Goal: Information Seeking & Learning: Learn about a topic

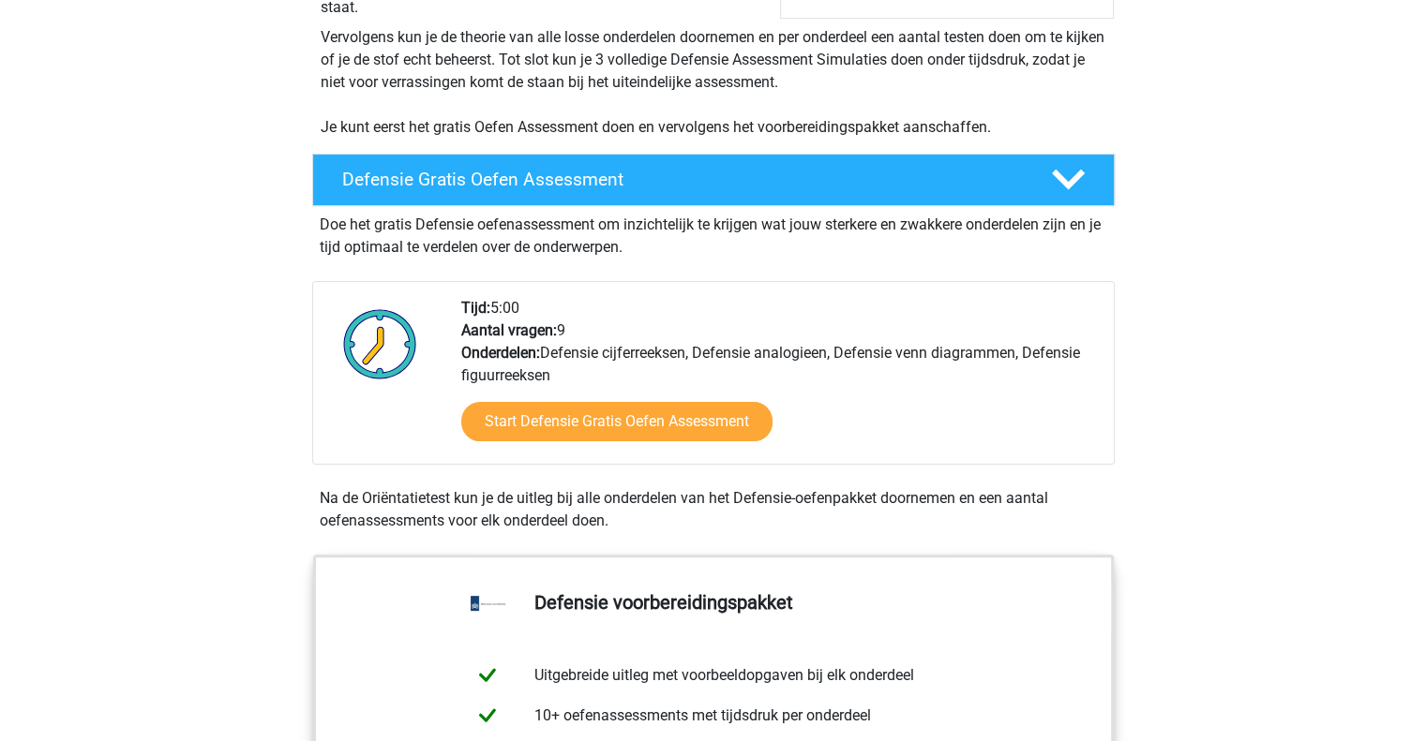
scroll to position [375, 0]
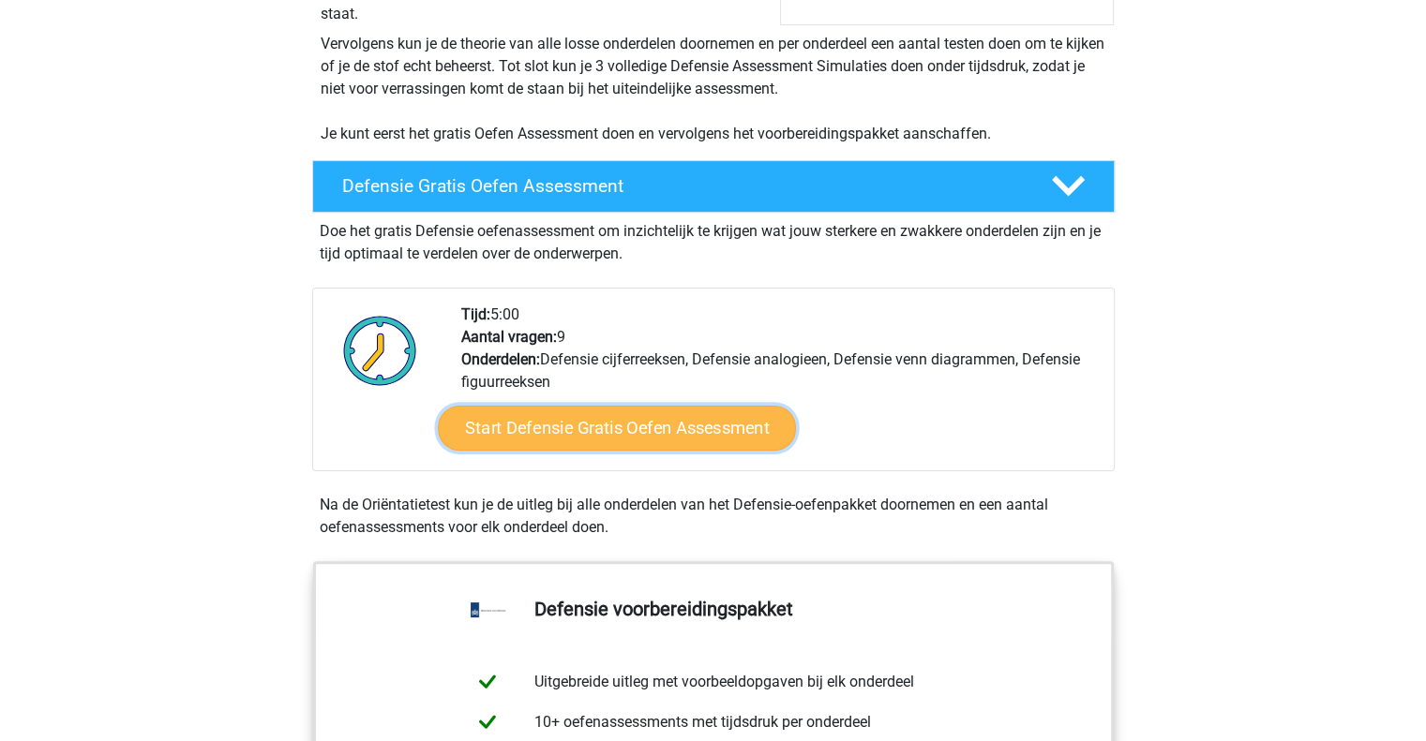
click at [689, 434] on link "Start Defensie Gratis Oefen Assessment" at bounding box center [617, 428] width 358 height 45
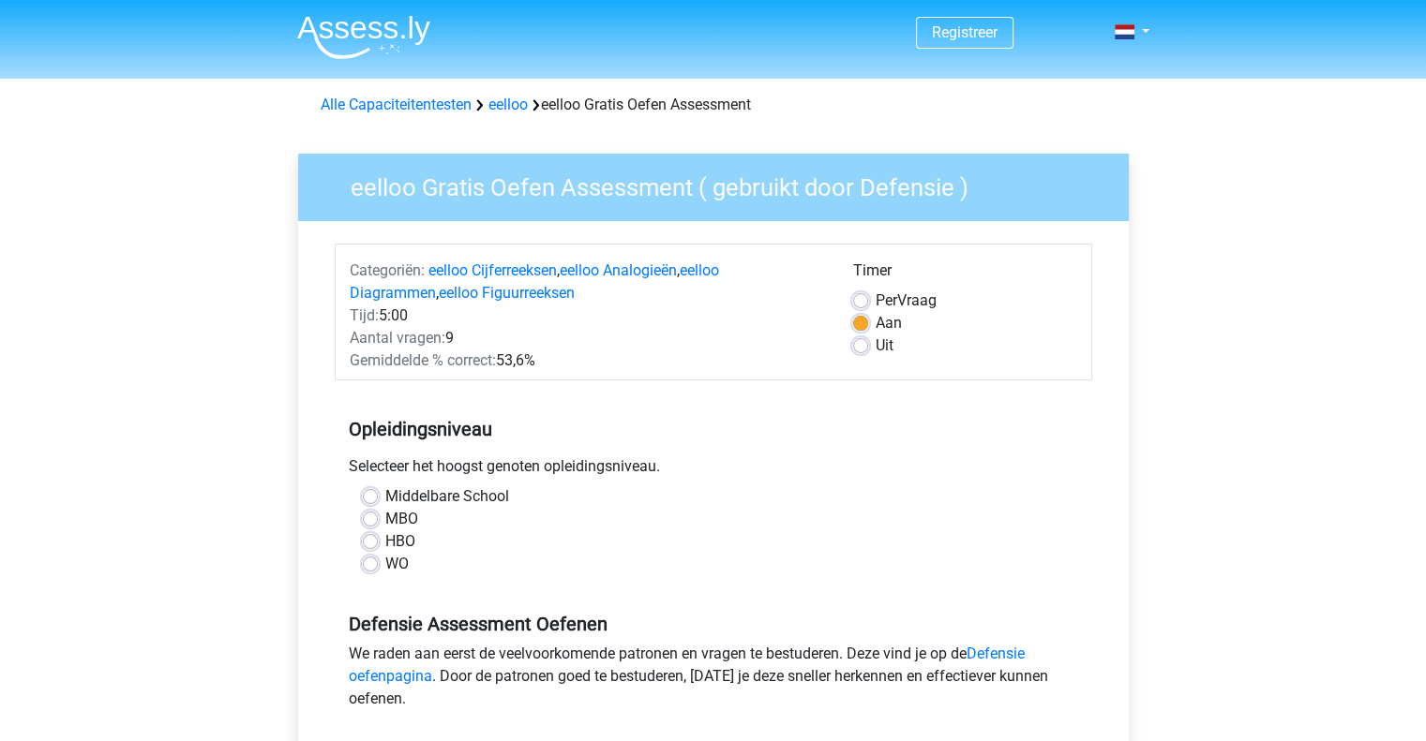
click at [385, 539] on label "HBO" at bounding box center [400, 542] width 30 height 22
click at [378, 539] on input "HBO" at bounding box center [370, 540] width 15 height 19
radio input "true"
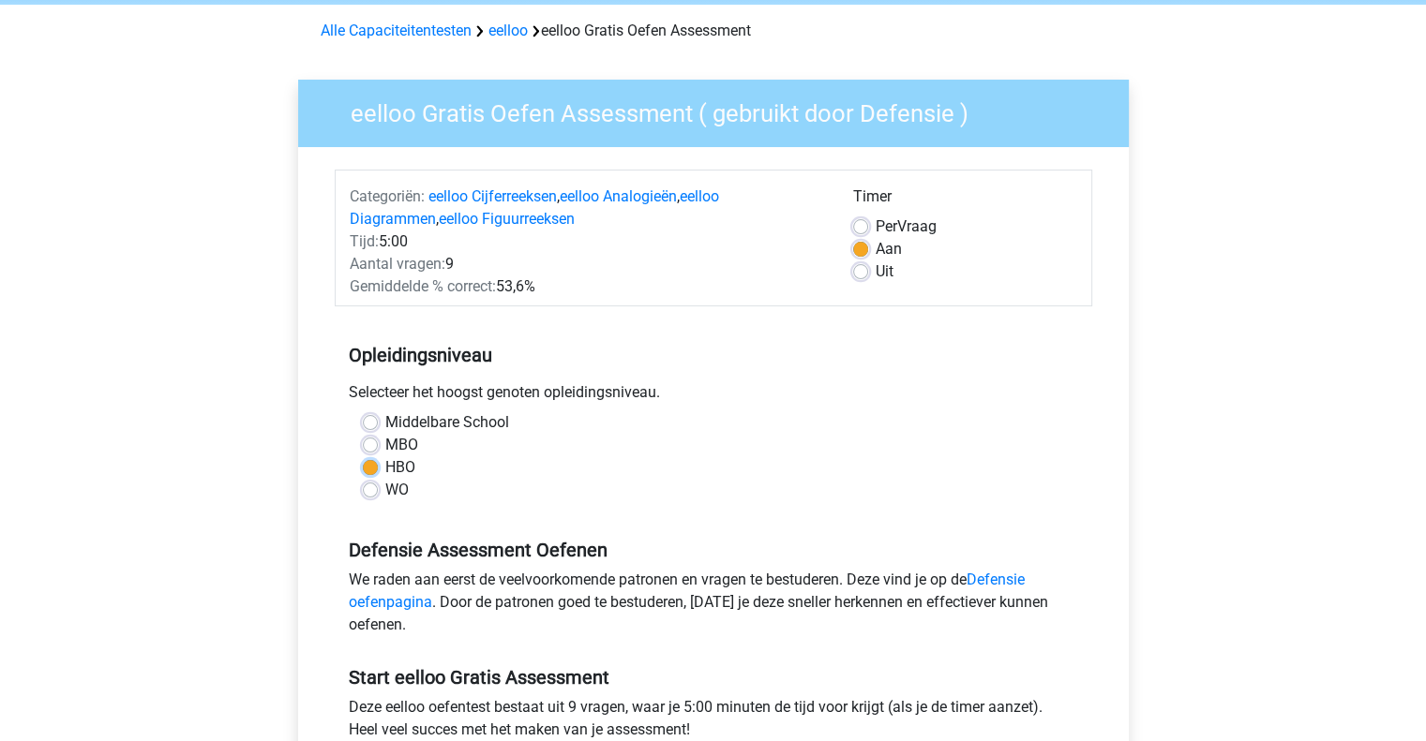
scroll to position [187, 0]
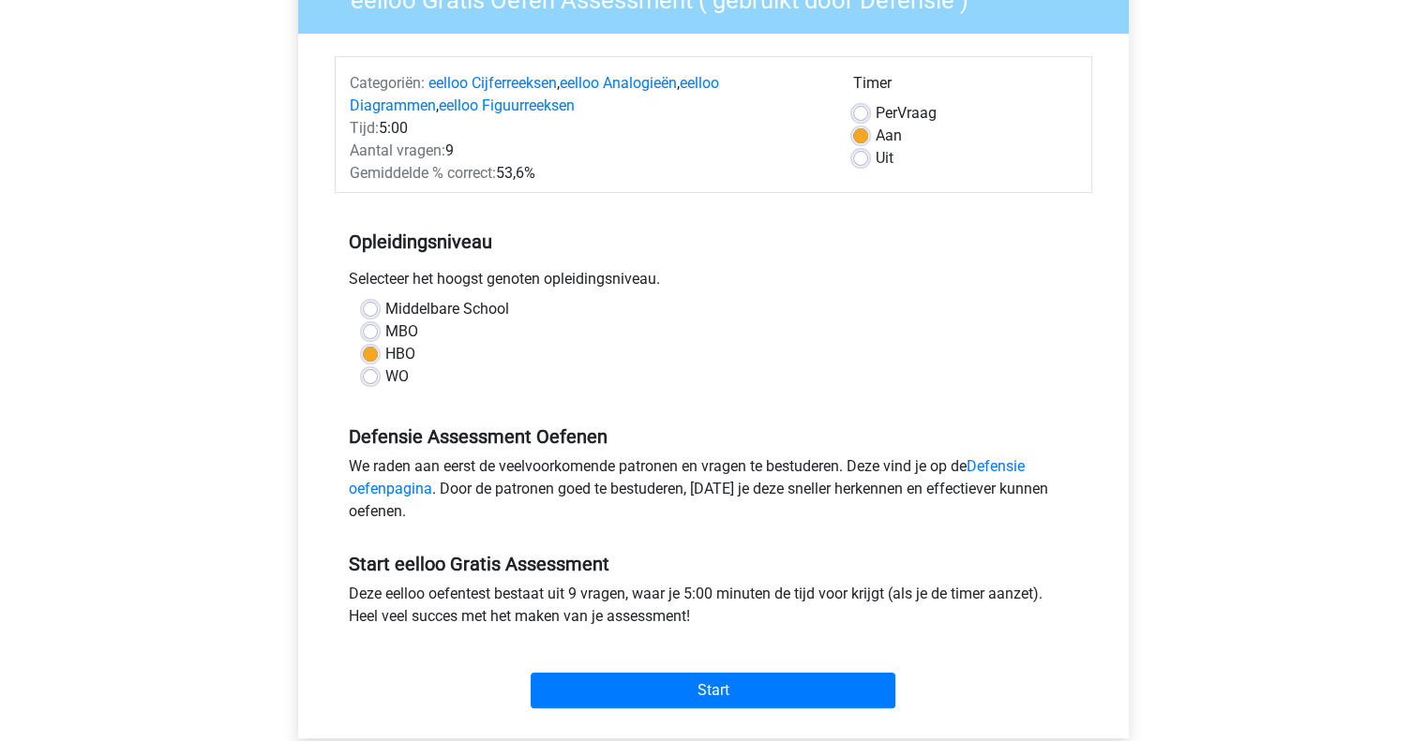
click at [875, 165] on label "Uit" at bounding box center [884, 158] width 18 height 22
click at [861, 165] on input "Uit" at bounding box center [860, 156] width 15 height 19
radio input "true"
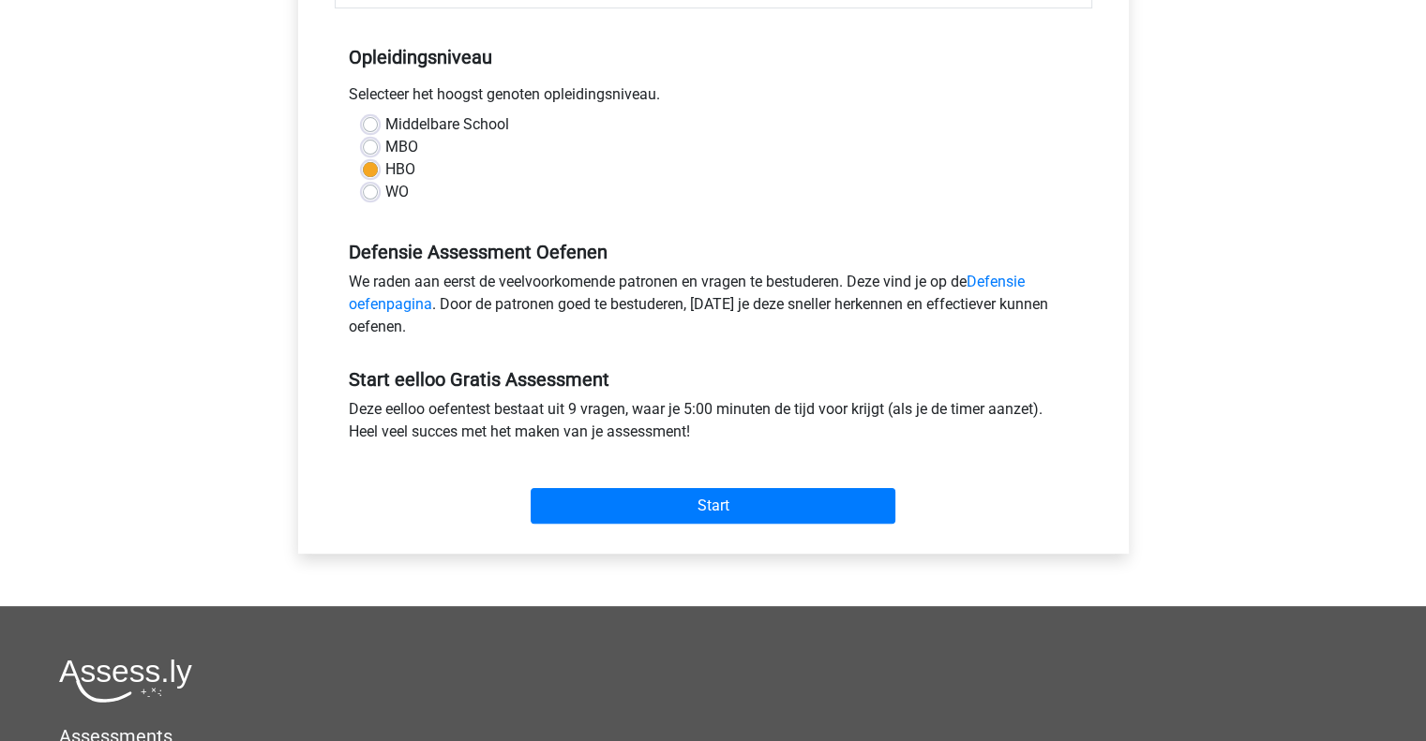
scroll to position [375, 0]
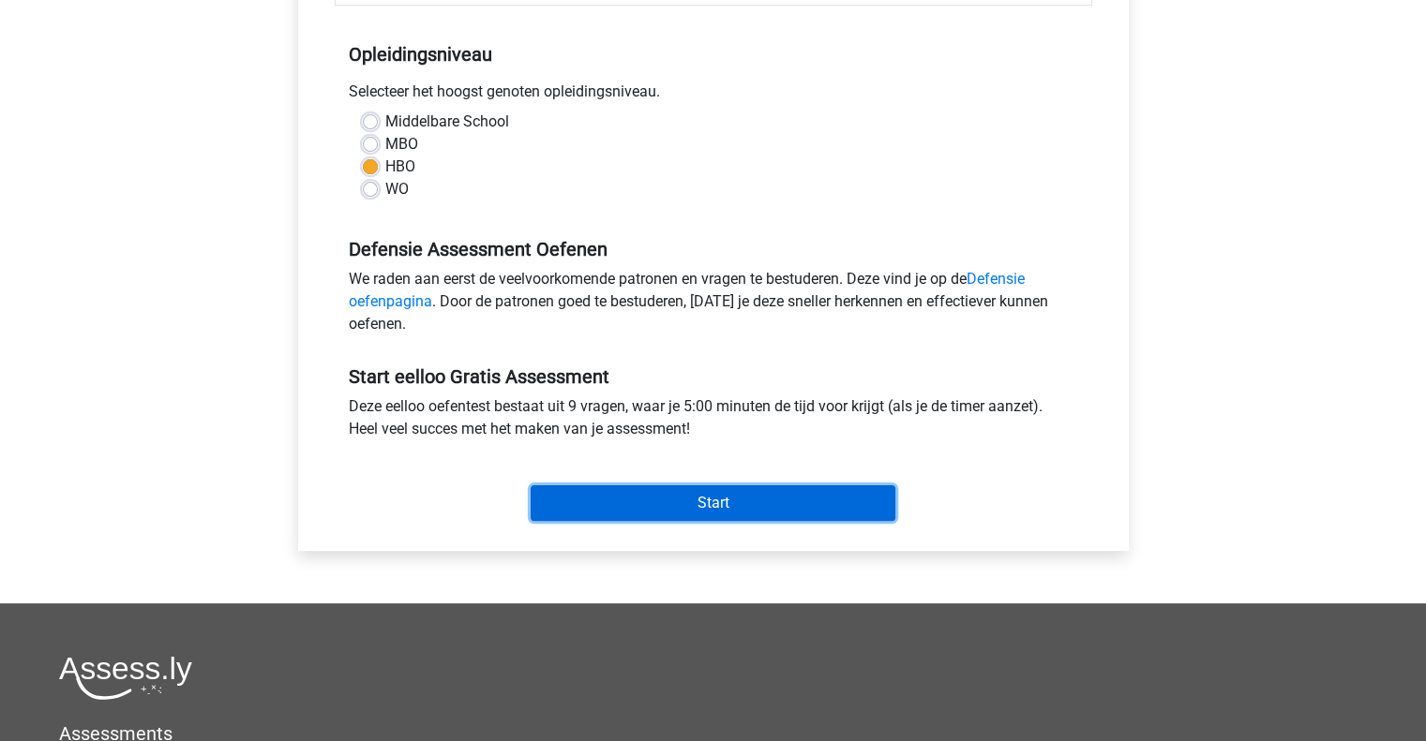
click at [731, 509] on input "Start" at bounding box center [713, 504] width 365 height 36
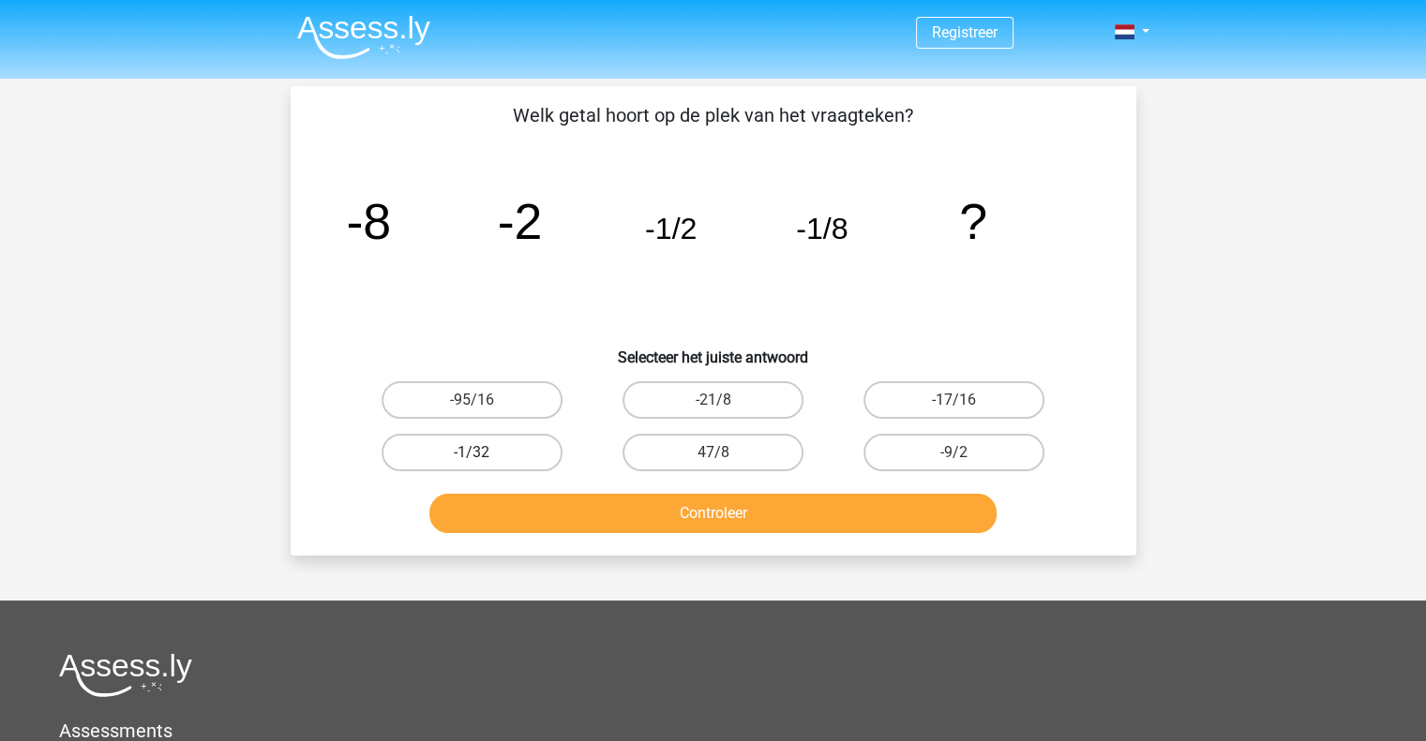
click at [467, 445] on label "-1/32" at bounding box center [471, 452] width 181 height 37
click at [471, 453] on input "-1/32" at bounding box center [477, 459] width 12 height 12
radio input "true"
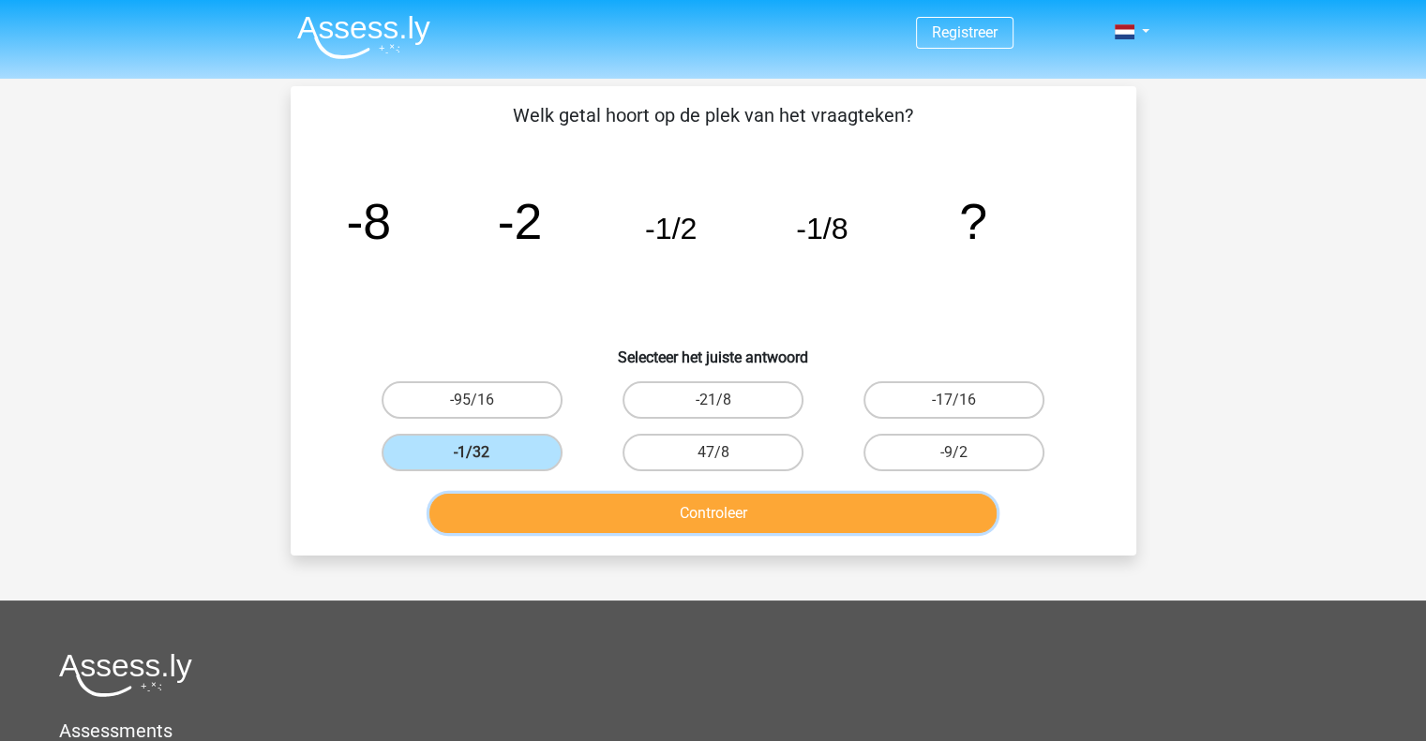
click at [593, 518] on button "Controleer" at bounding box center [712, 513] width 567 height 39
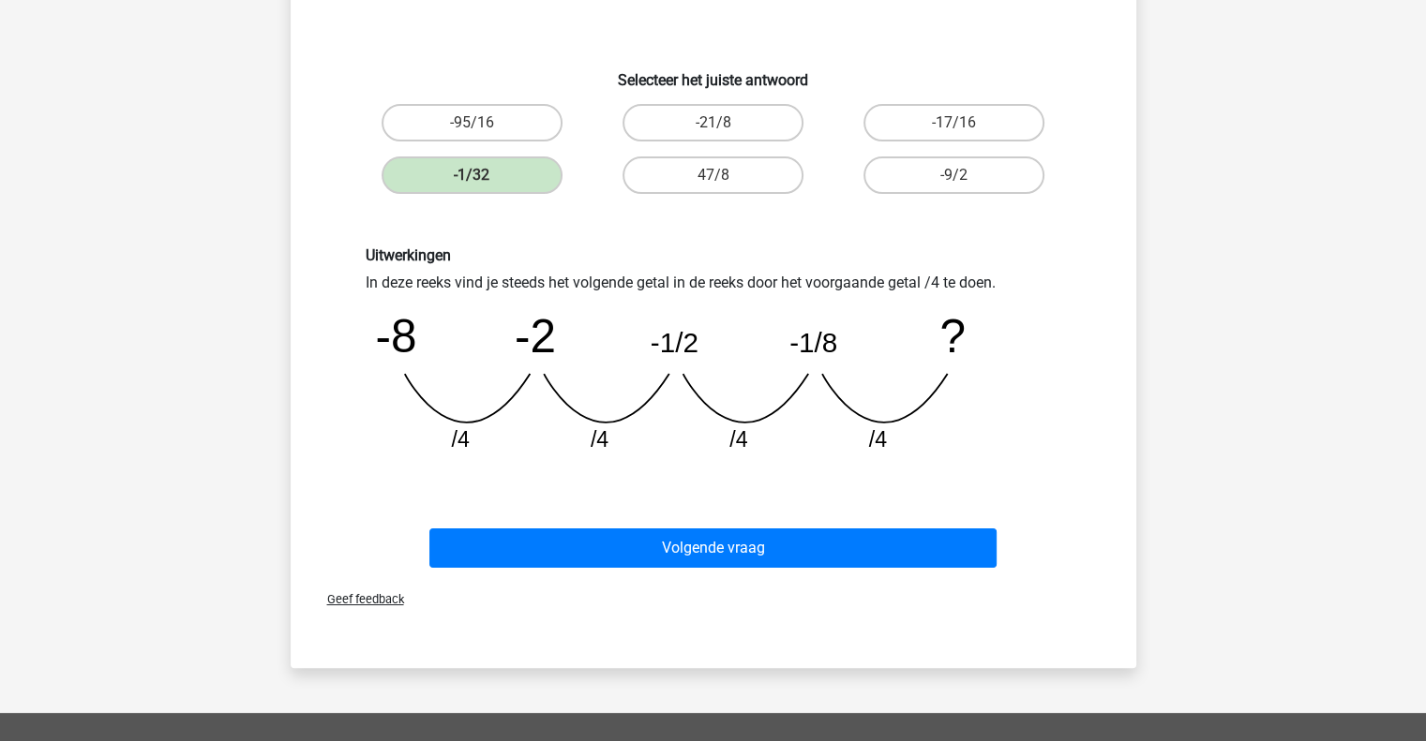
scroll to position [281, 0]
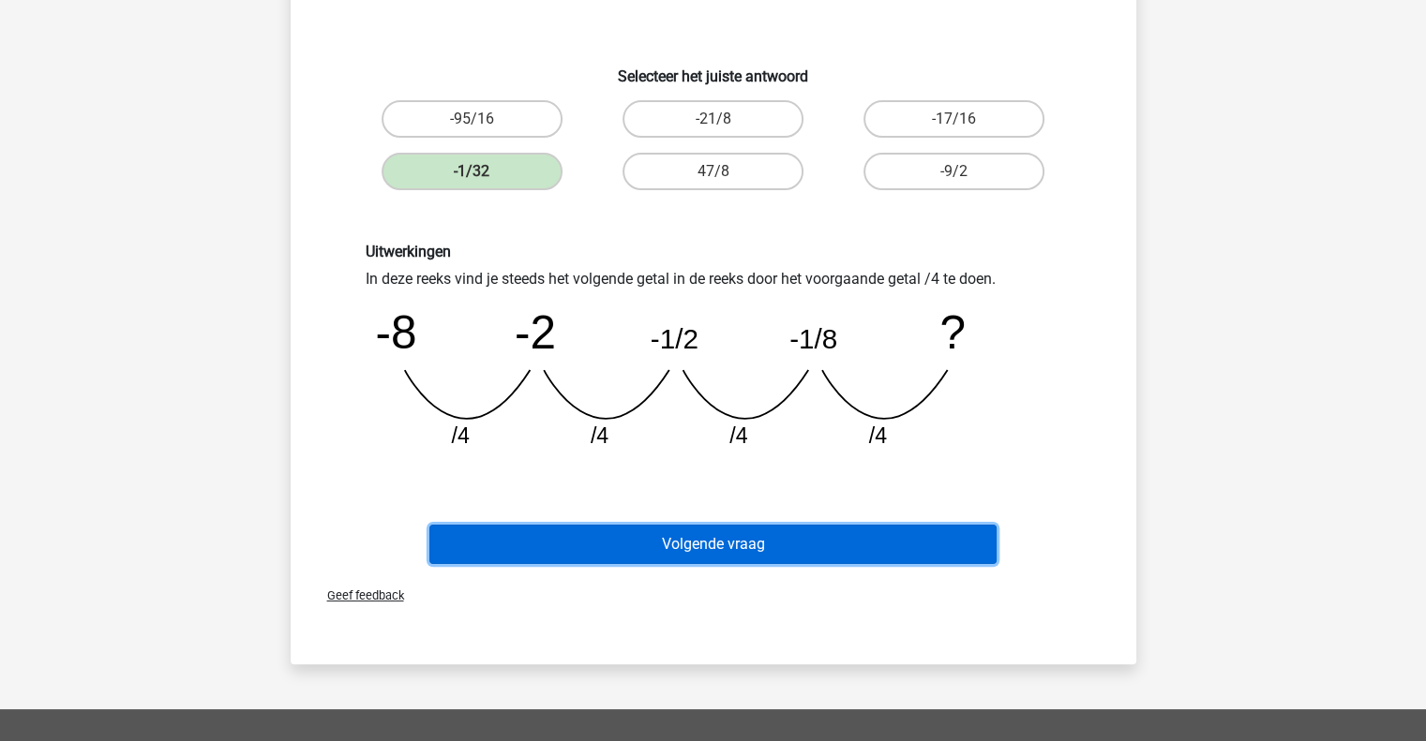
click at [603, 540] on button "Volgende vraag" at bounding box center [712, 544] width 567 height 39
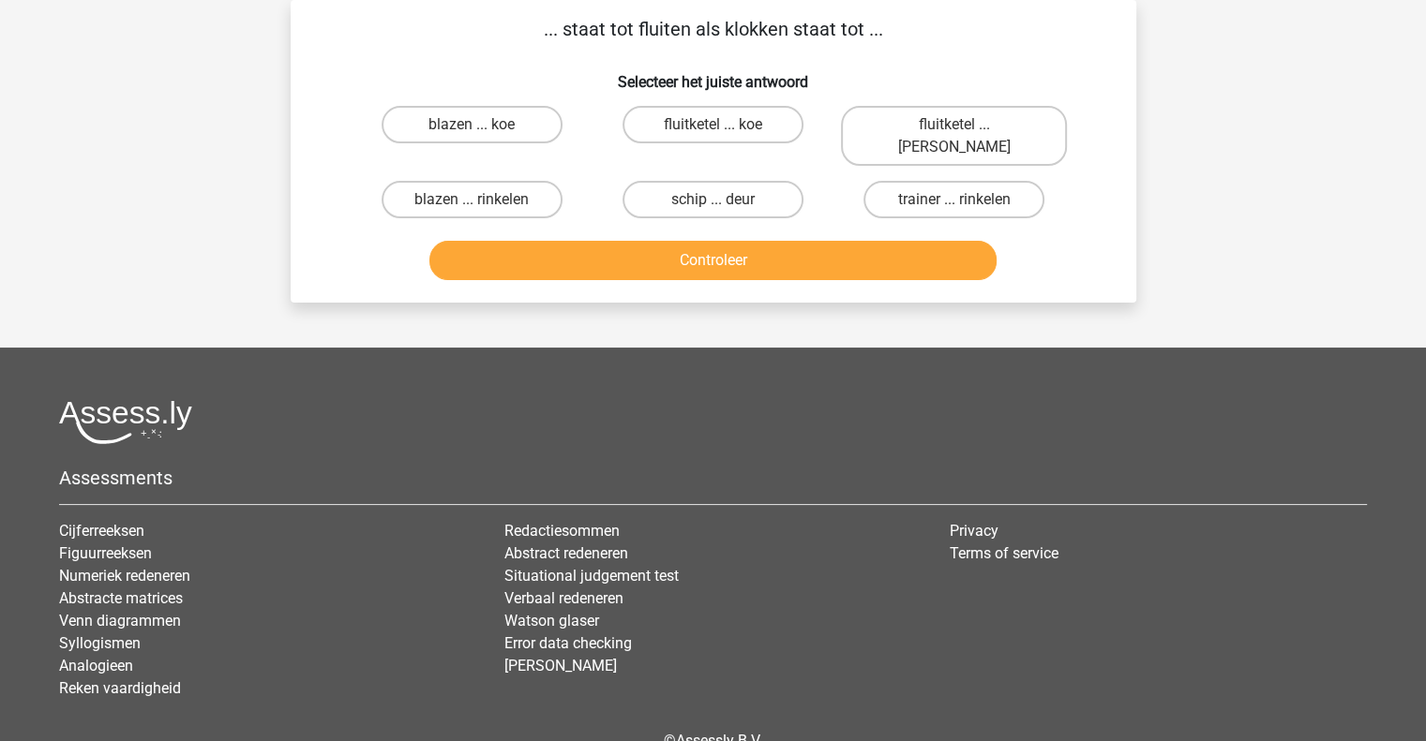
scroll to position [0, 0]
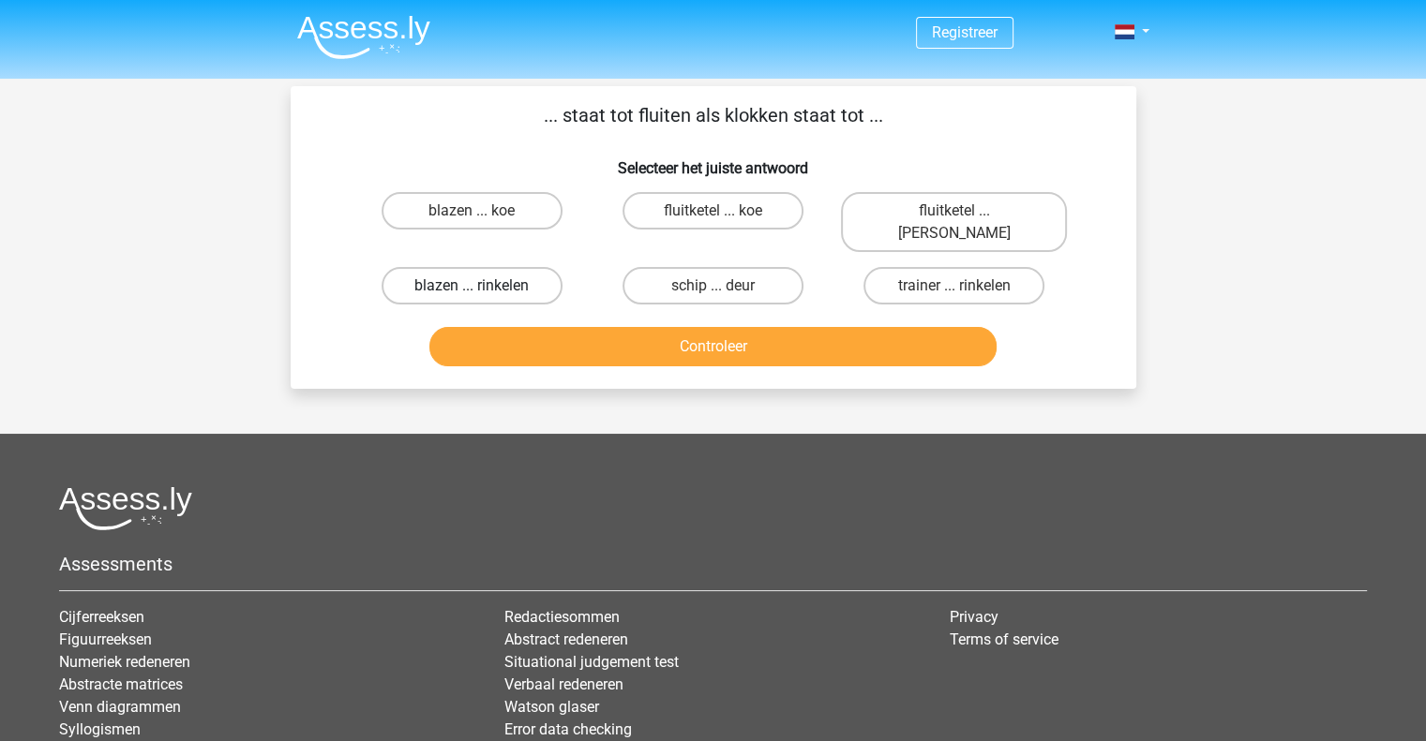
click at [486, 267] on label "blazen ... rinkelen" at bounding box center [471, 285] width 181 height 37
click at [484, 286] on input "blazen ... rinkelen" at bounding box center [477, 292] width 12 height 12
radio input "true"
click at [781, 328] on button "Controleer" at bounding box center [712, 346] width 567 height 39
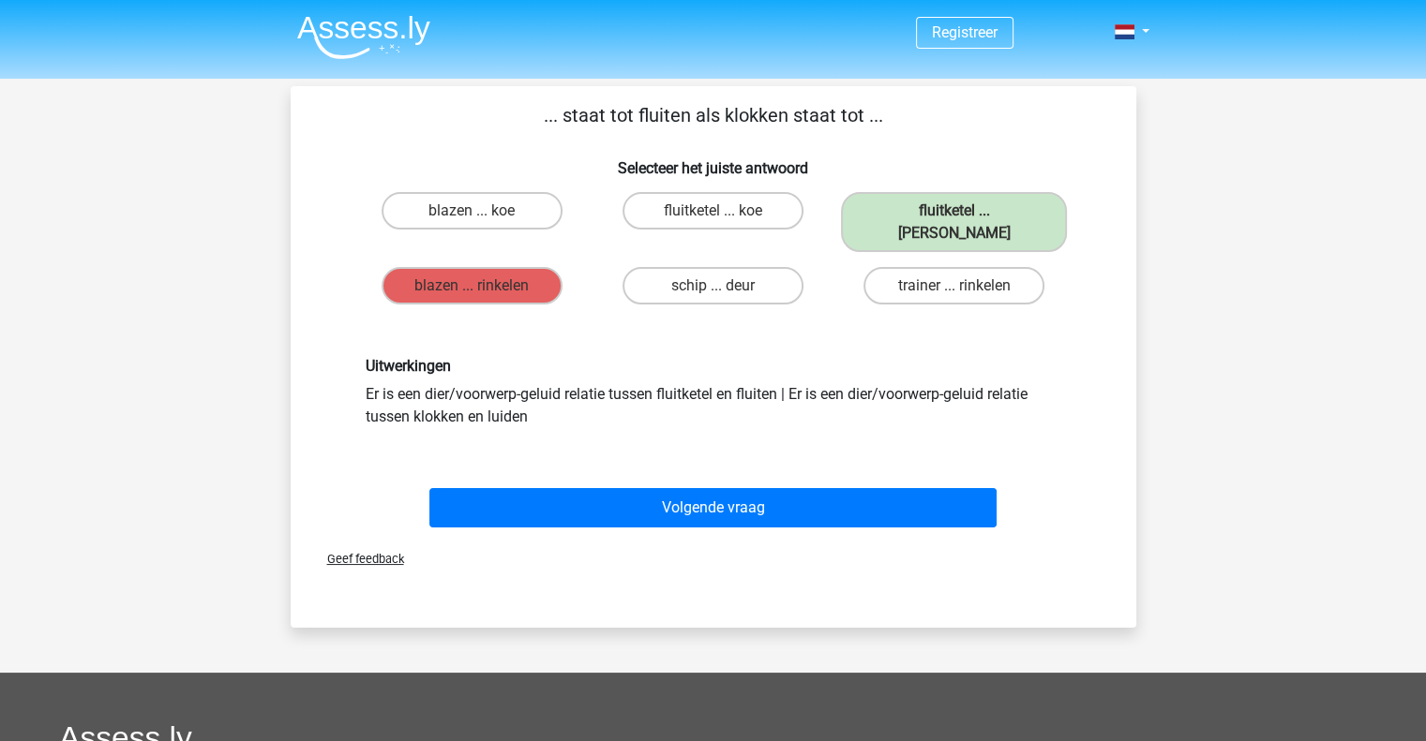
click at [784, 473] on div "Volgende vraag" at bounding box center [713, 504] width 785 height 62
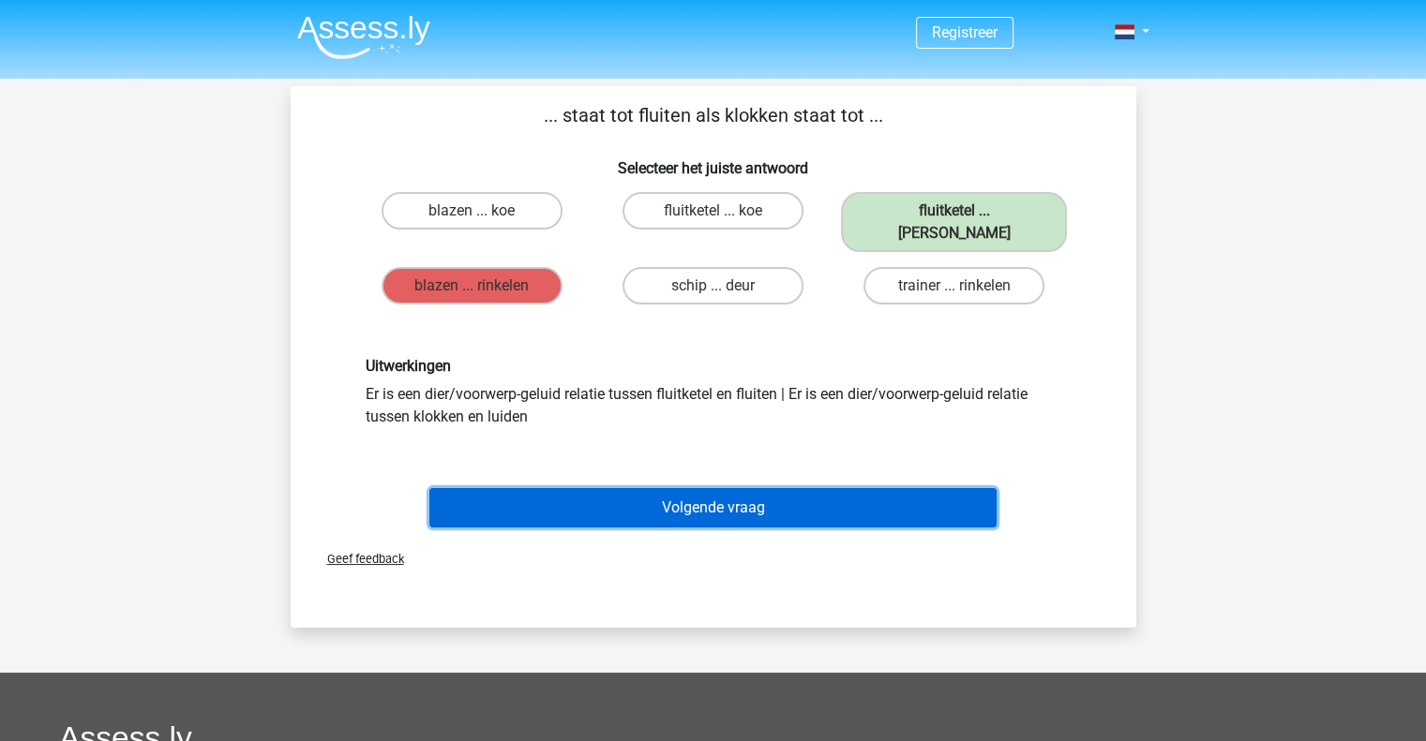
click at [781, 488] on button "Volgende vraag" at bounding box center [712, 507] width 567 height 39
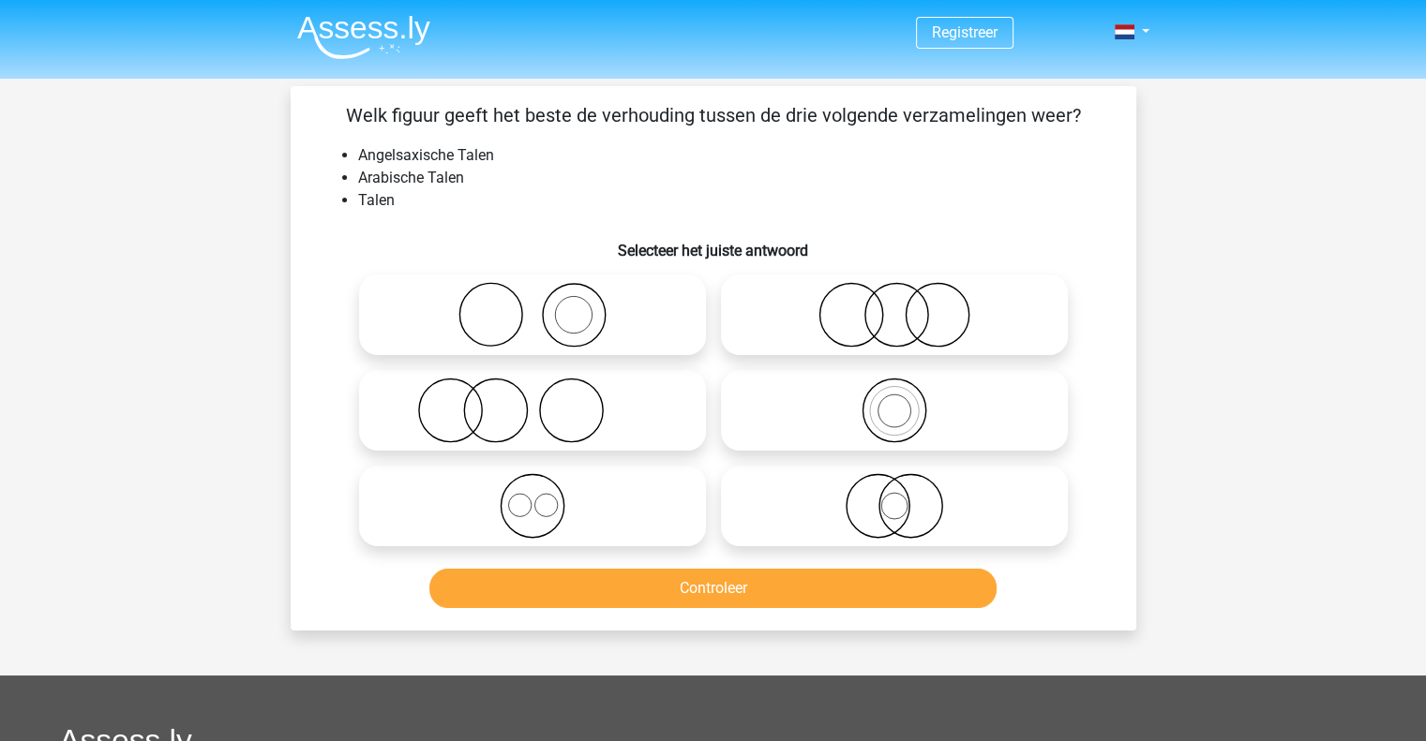
click at [807, 591] on button "Controleer" at bounding box center [712, 588] width 567 height 39
click at [454, 154] on li "Angelsaxische Talen" at bounding box center [732, 155] width 748 height 22
click at [551, 299] on icon at bounding box center [533, 315] width 332 height 66
click at [545, 299] on input "radio" at bounding box center [538, 299] width 12 height 12
radio input "true"
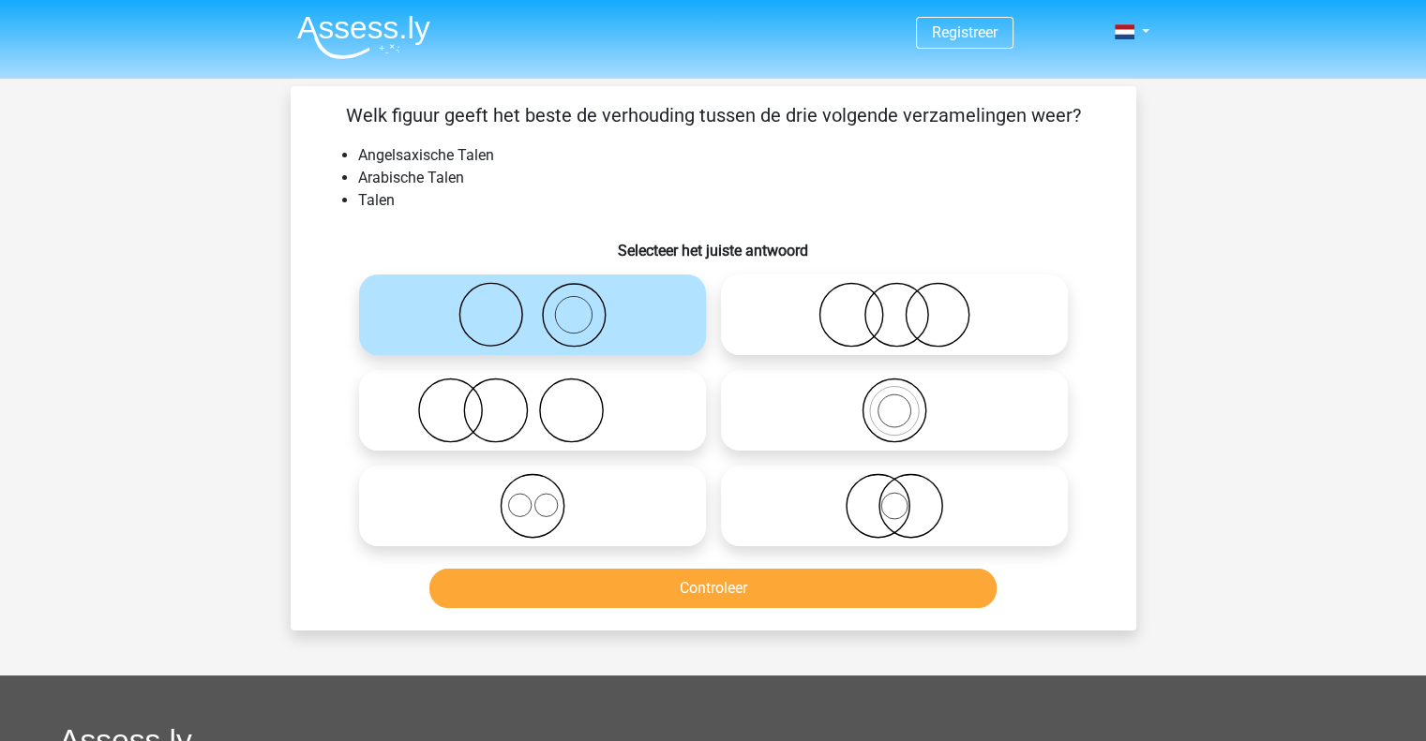
click at [800, 404] on icon at bounding box center [894, 411] width 332 height 66
click at [894, 401] on input "radio" at bounding box center [900, 395] width 12 height 12
radio input "true"
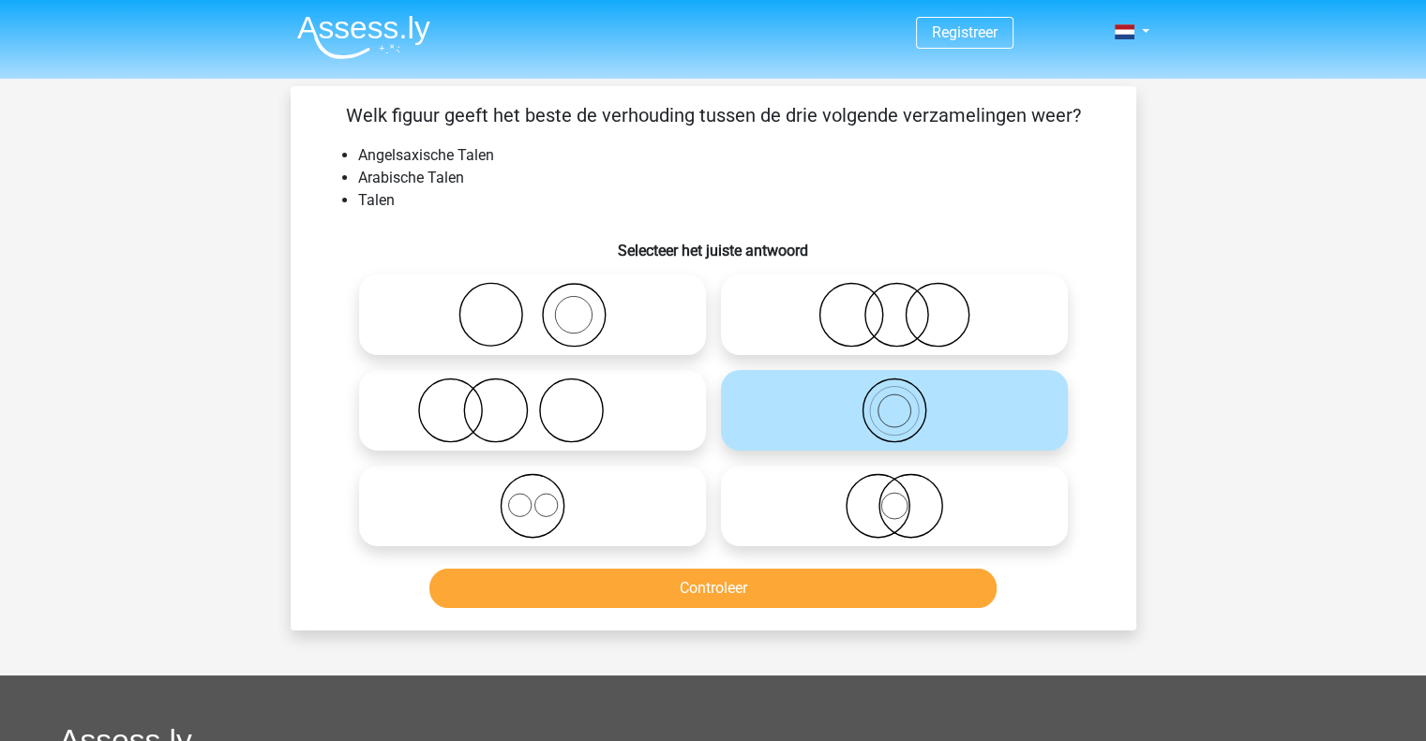
click at [602, 426] on icon at bounding box center [533, 411] width 332 height 66
click at [545, 401] on input "radio" at bounding box center [538, 395] width 12 height 12
radio input "true"
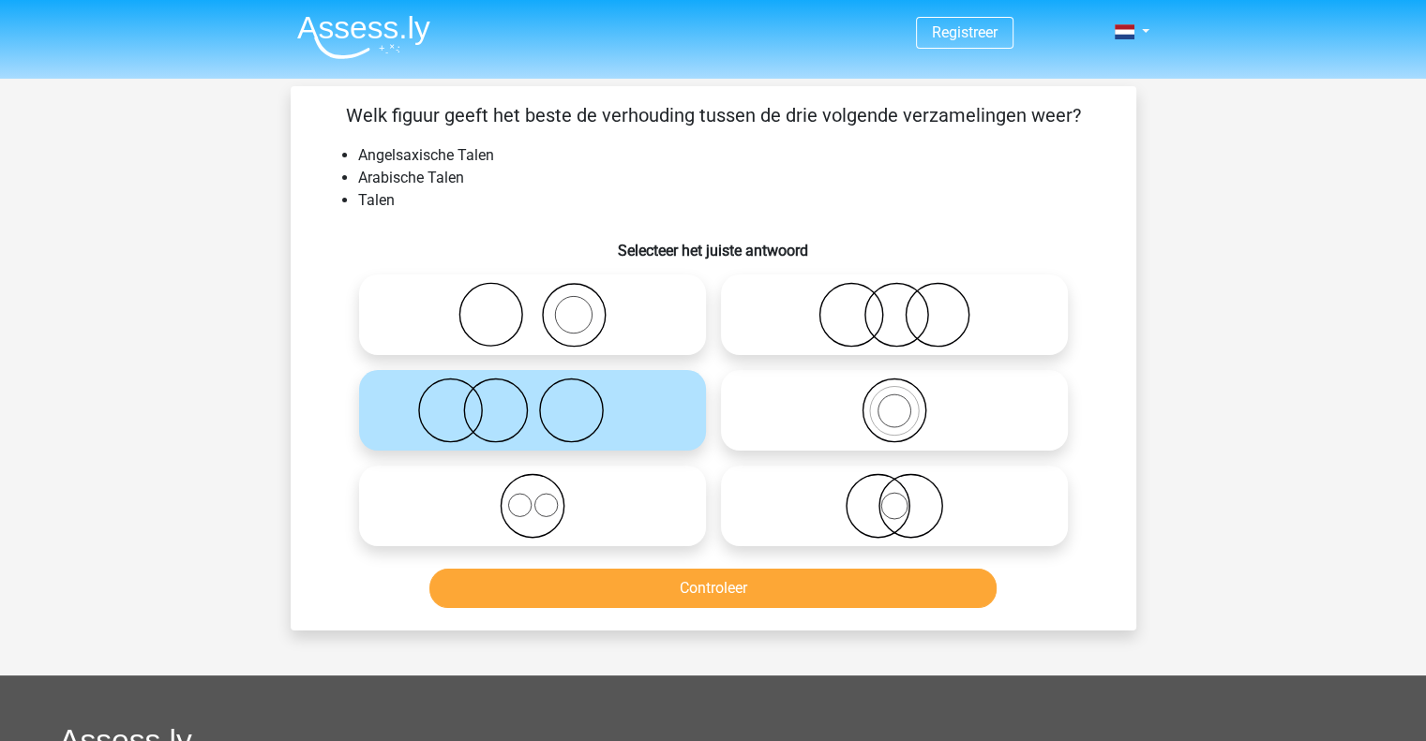
click at [830, 293] on icon at bounding box center [894, 315] width 332 height 66
click at [894, 293] on input "radio" at bounding box center [900, 299] width 12 height 12
radio input "true"
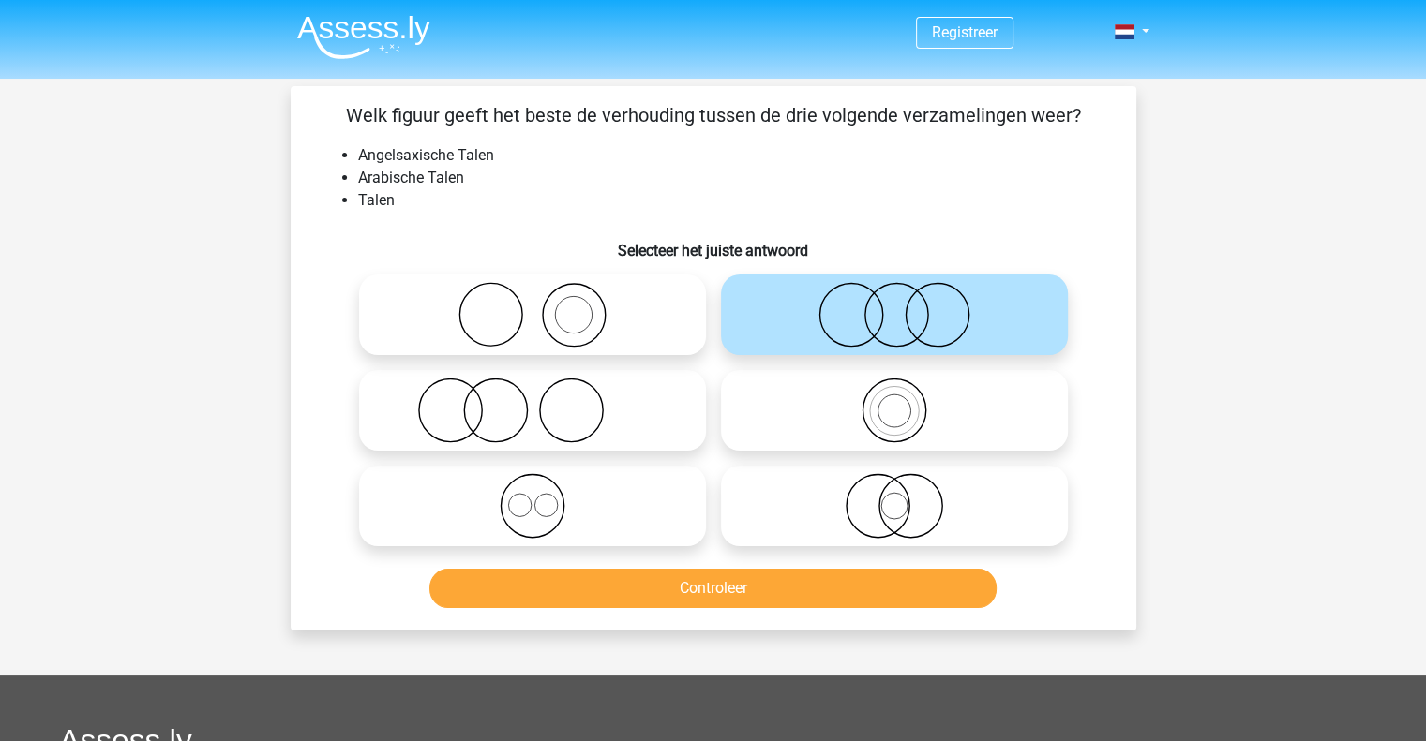
drag, startPoint x: 617, startPoint y: 502, endPoint x: 632, endPoint y: 505, distance: 15.3
click at [617, 503] on icon at bounding box center [533, 506] width 332 height 66
click at [545, 497] on input "radio" at bounding box center [538, 491] width 12 height 12
radio input "true"
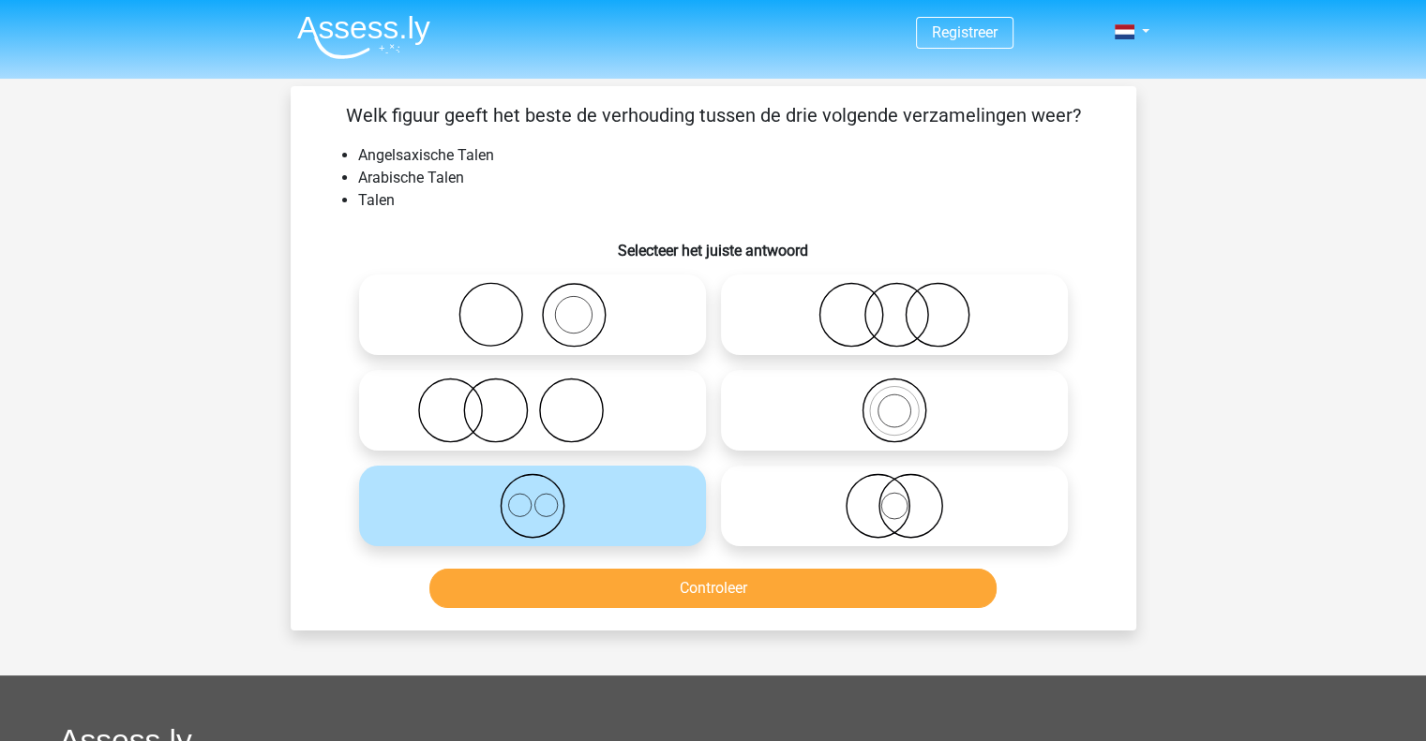
click at [827, 519] on icon at bounding box center [894, 506] width 332 height 66
click at [894, 497] on input "radio" at bounding box center [900, 491] width 12 height 12
radio input "true"
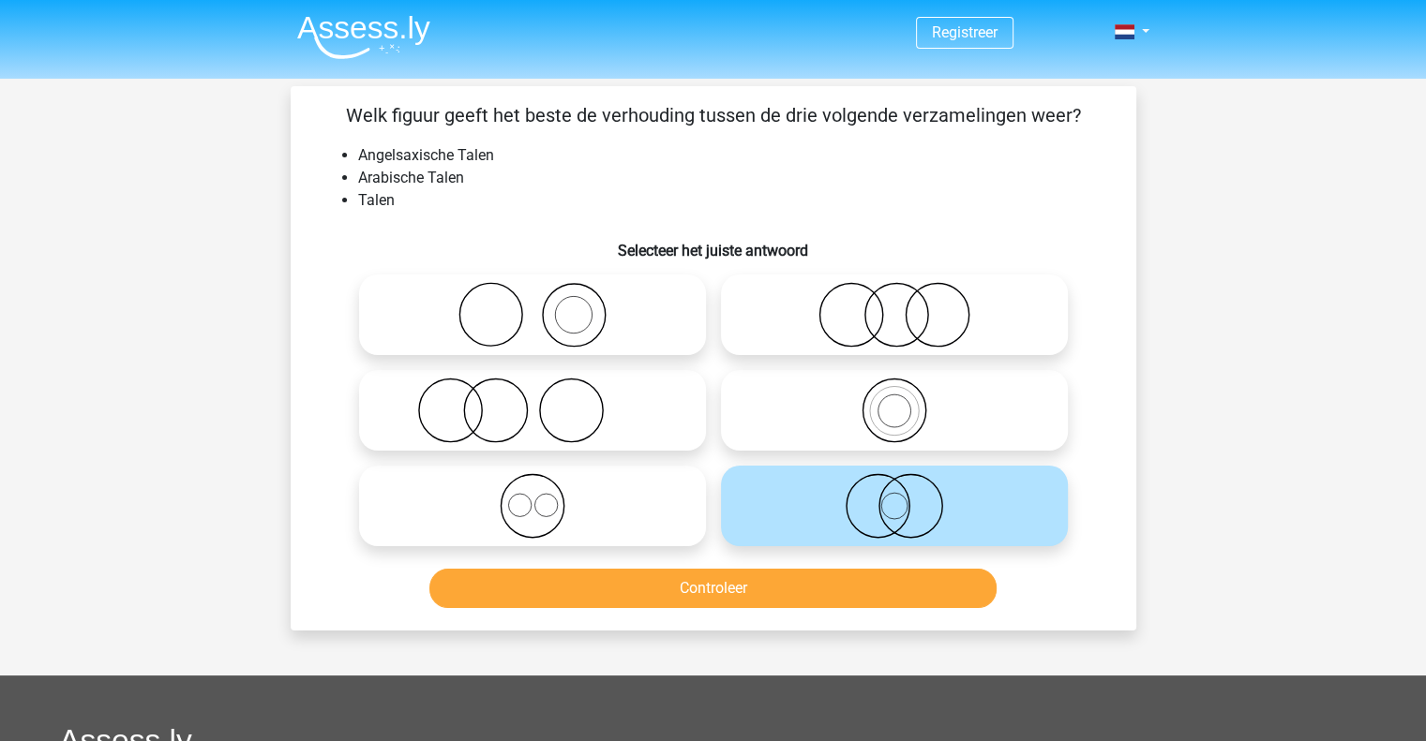
click at [570, 330] on icon at bounding box center [533, 315] width 332 height 66
click at [545, 306] on input "radio" at bounding box center [538, 299] width 12 height 12
radio input "true"
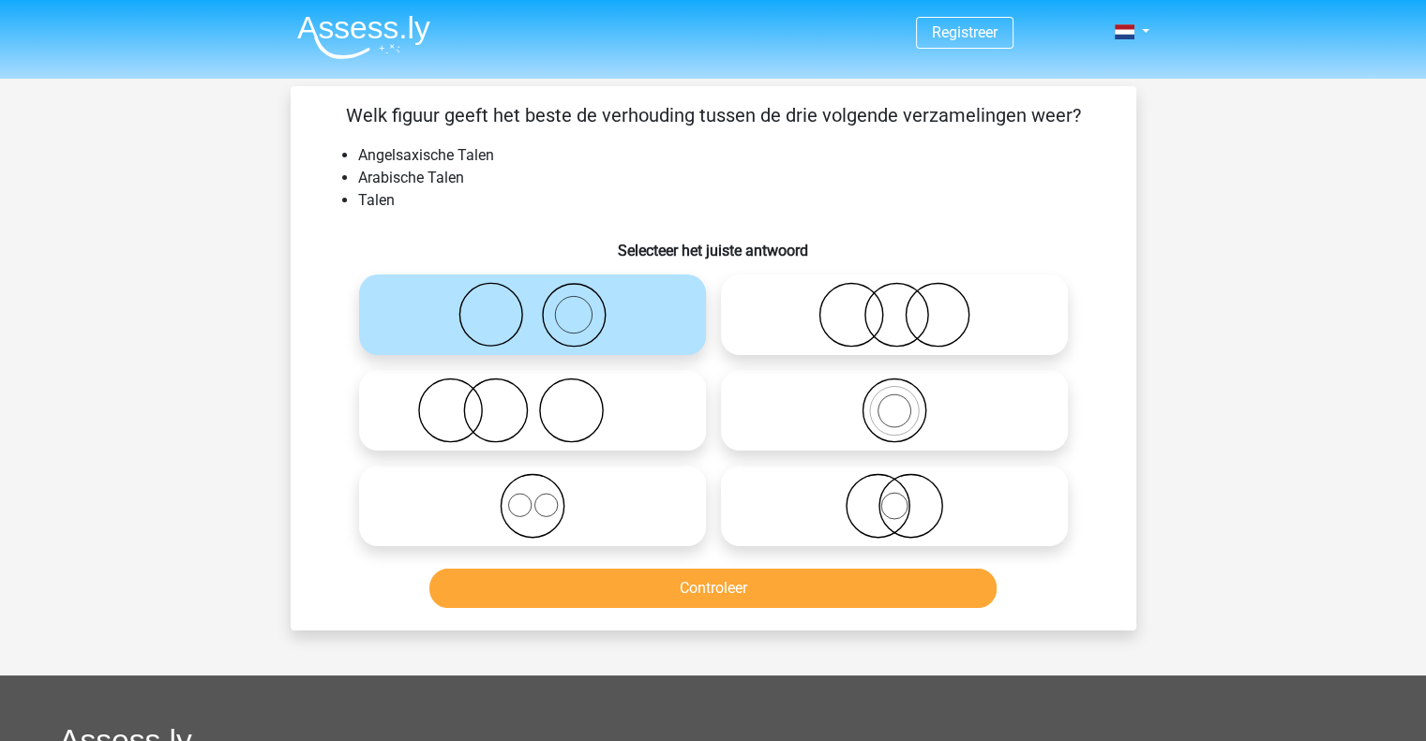
click at [562, 423] on icon at bounding box center [533, 411] width 332 height 66
click at [545, 401] on input "radio" at bounding box center [538, 395] width 12 height 12
radio input "true"
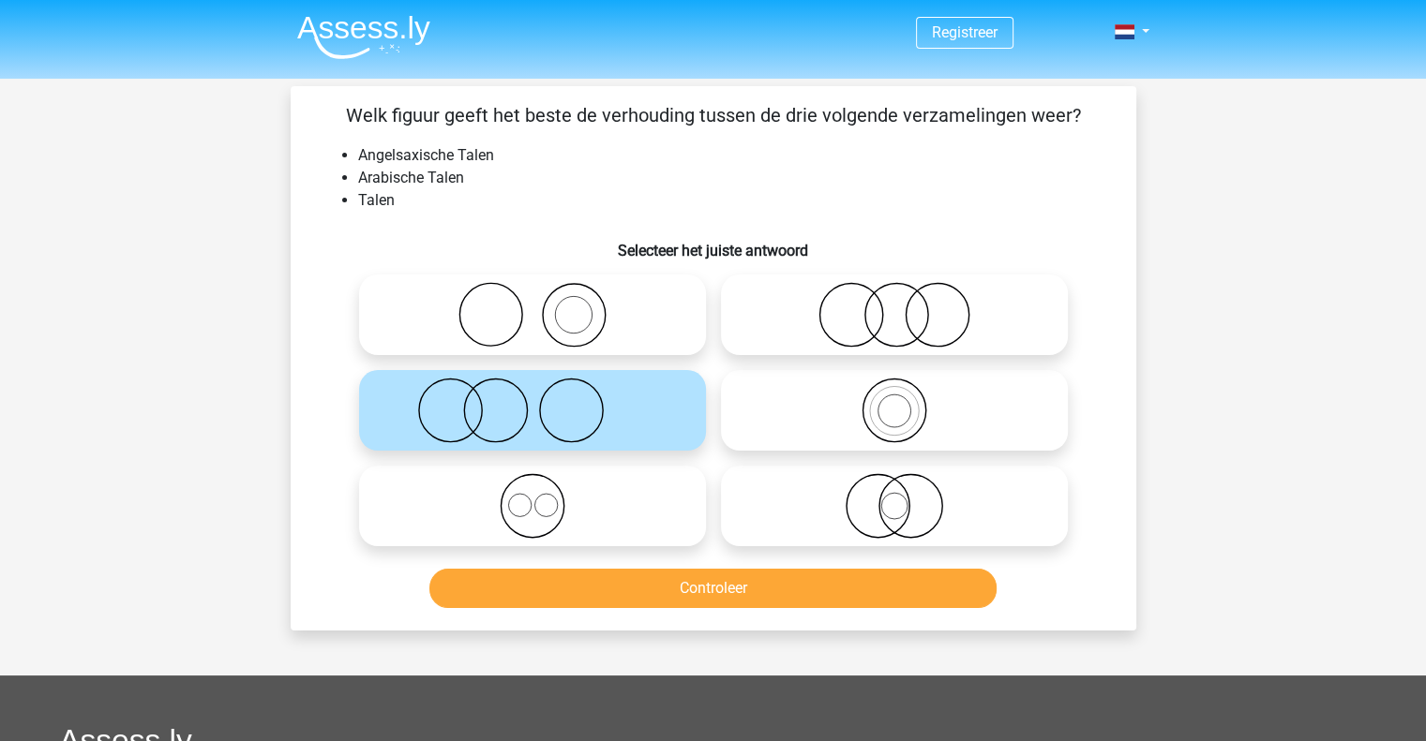
click at [570, 344] on icon at bounding box center [533, 315] width 332 height 66
click at [545, 306] on input "radio" at bounding box center [538, 299] width 12 height 12
radio input "true"
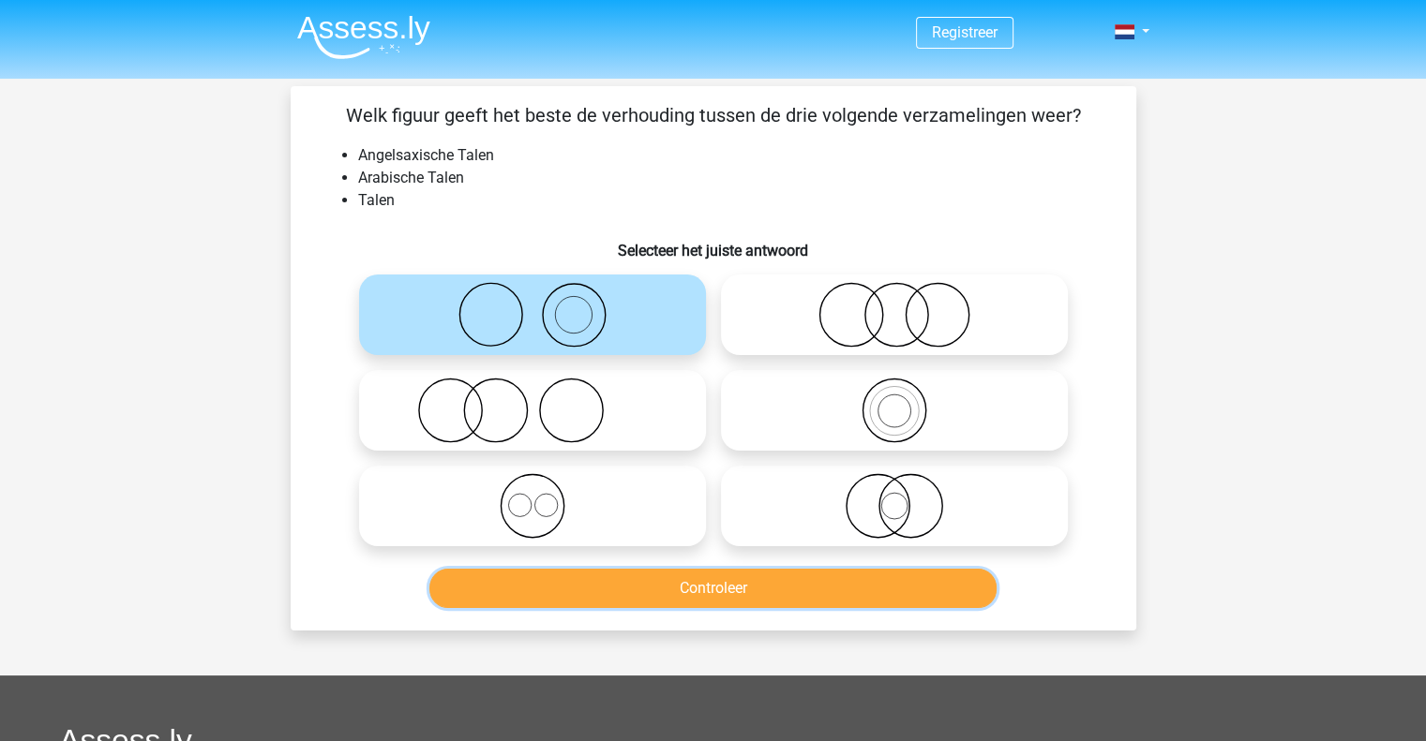
click at [716, 582] on button "Controleer" at bounding box center [712, 588] width 567 height 39
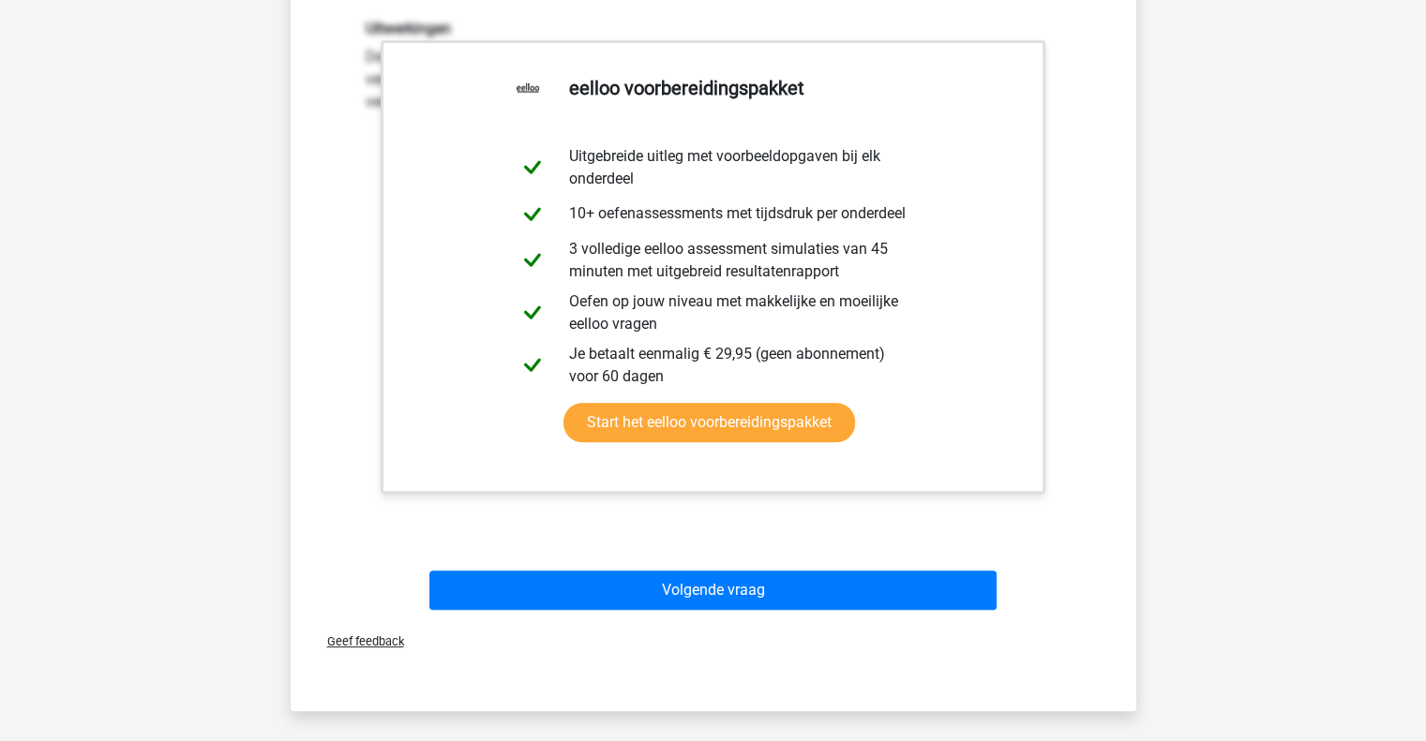
scroll to position [750, 0]
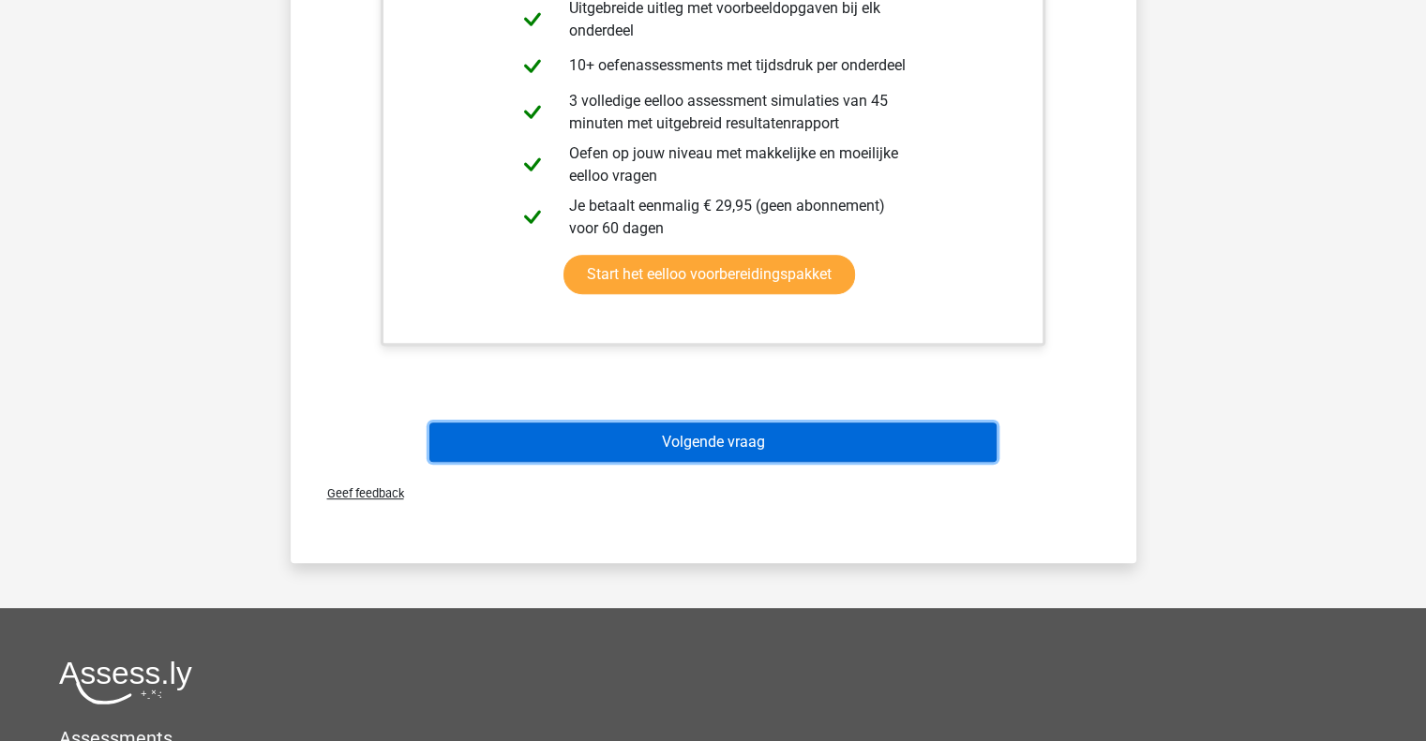
click at [721, 441] on button "Volgende vraag" at bounding box center [712, 442] width 567 height 39
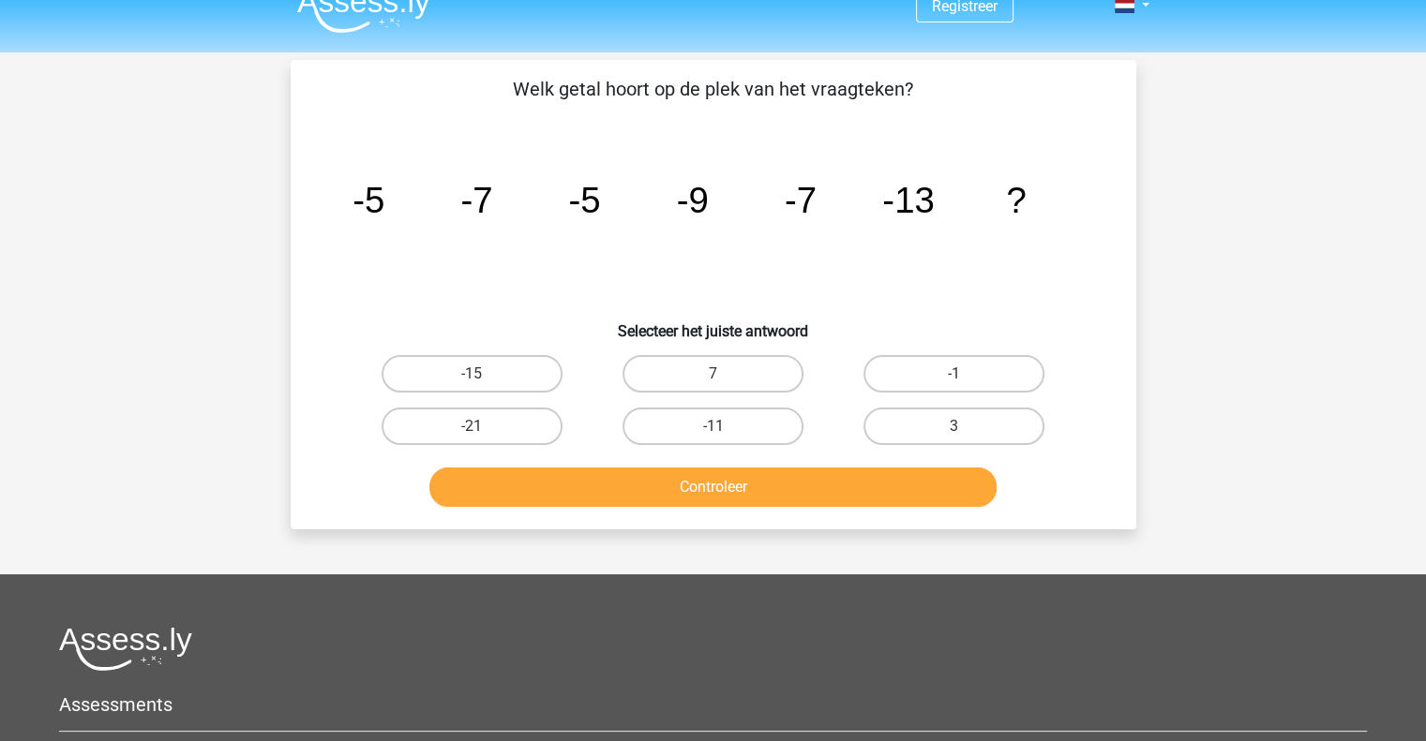
scroll to position [0, 0]
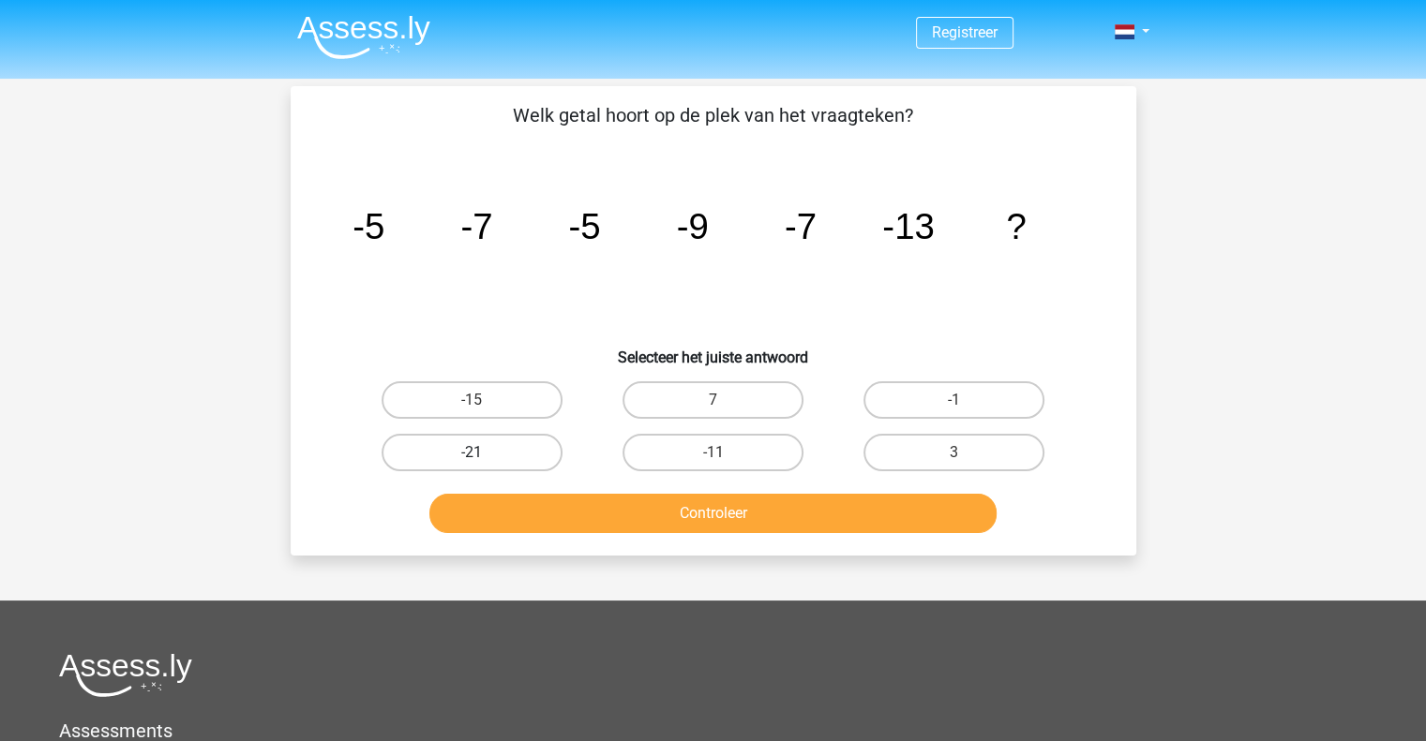
drag, startPoint x: 511, startPoint y: 446, endPoint x: 522, endPoint y: 455, distance: 14.1
click at [511, 447] on label "-21" at bounding box center [471, 452] width 181 height 37
click at [484, 453] on input "-21" at bounding box center [477, 459] width 12 height 12
radio input "true"
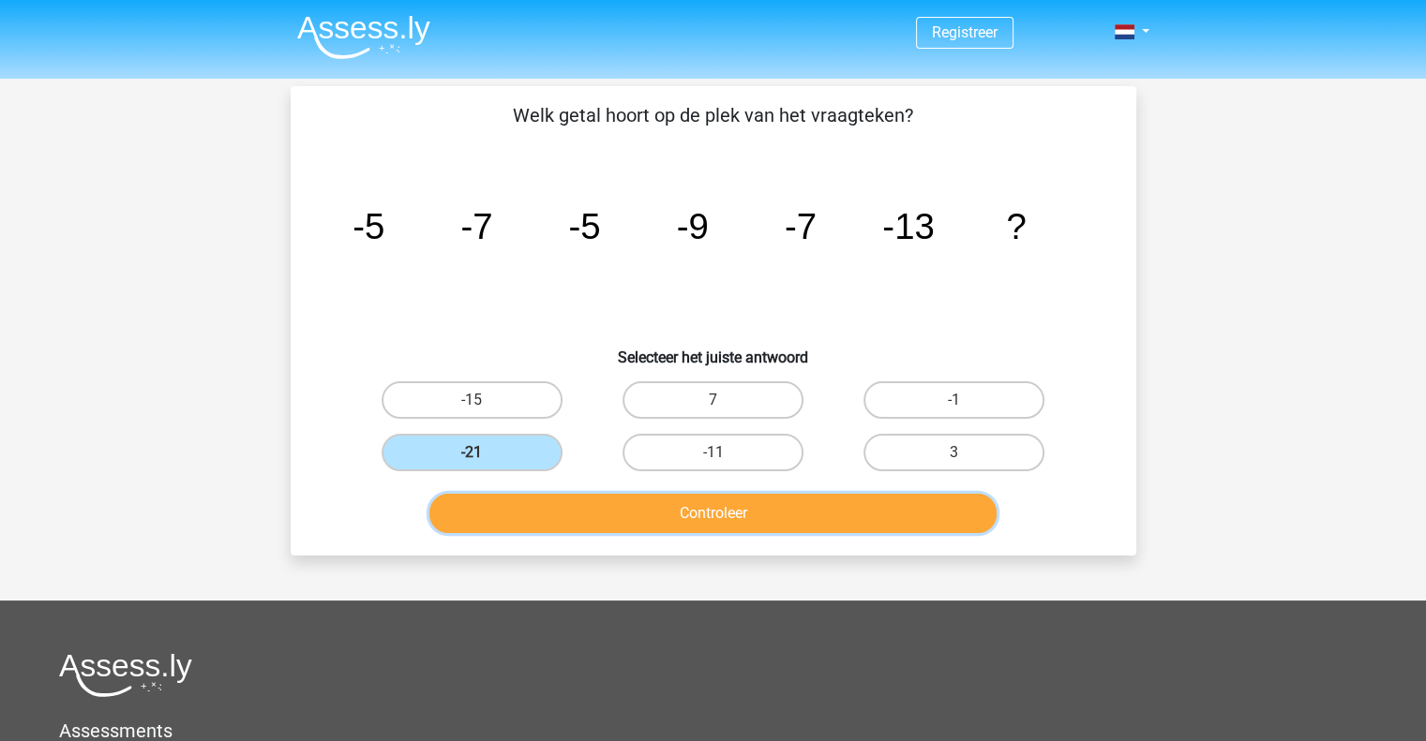
click at [649, 516] on button "Controleer" at bounding box center [712, 513] width 567 height 39
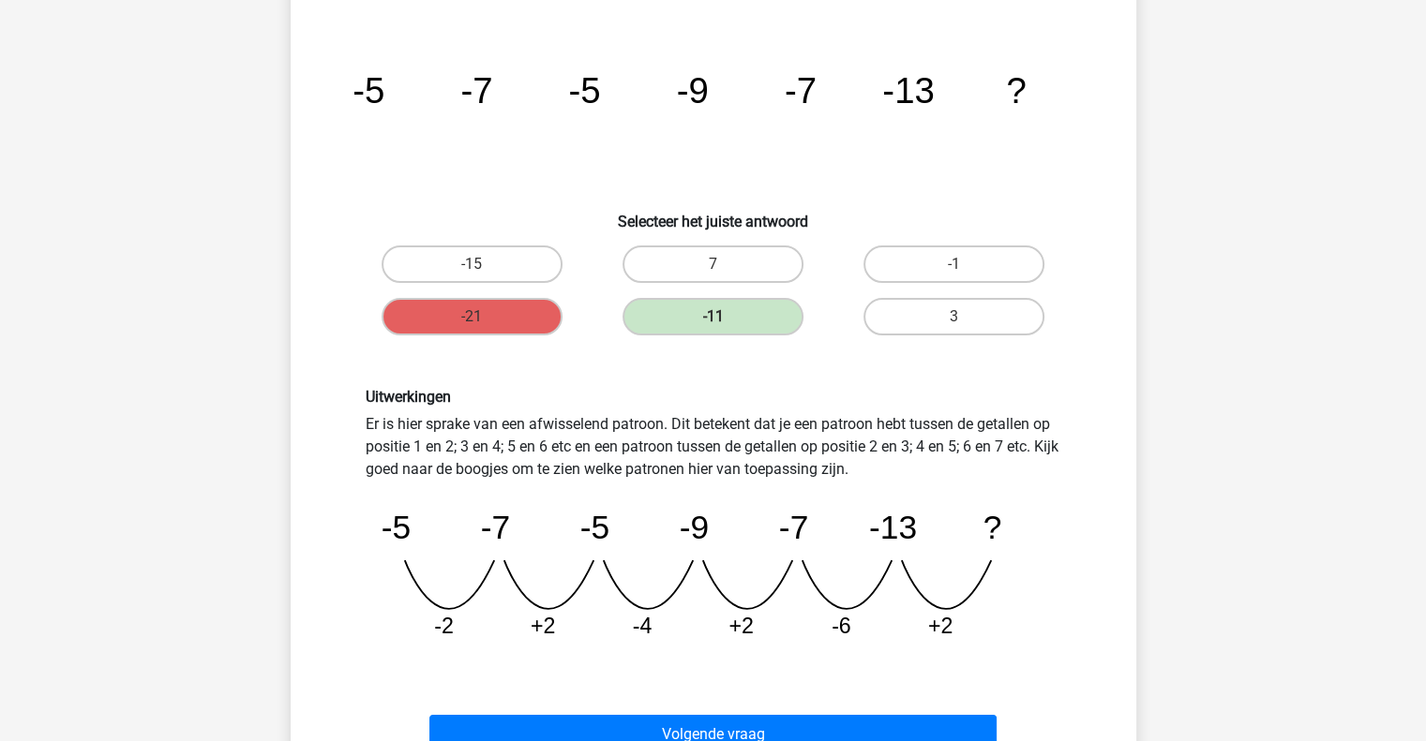
scroll to position [375, 0]
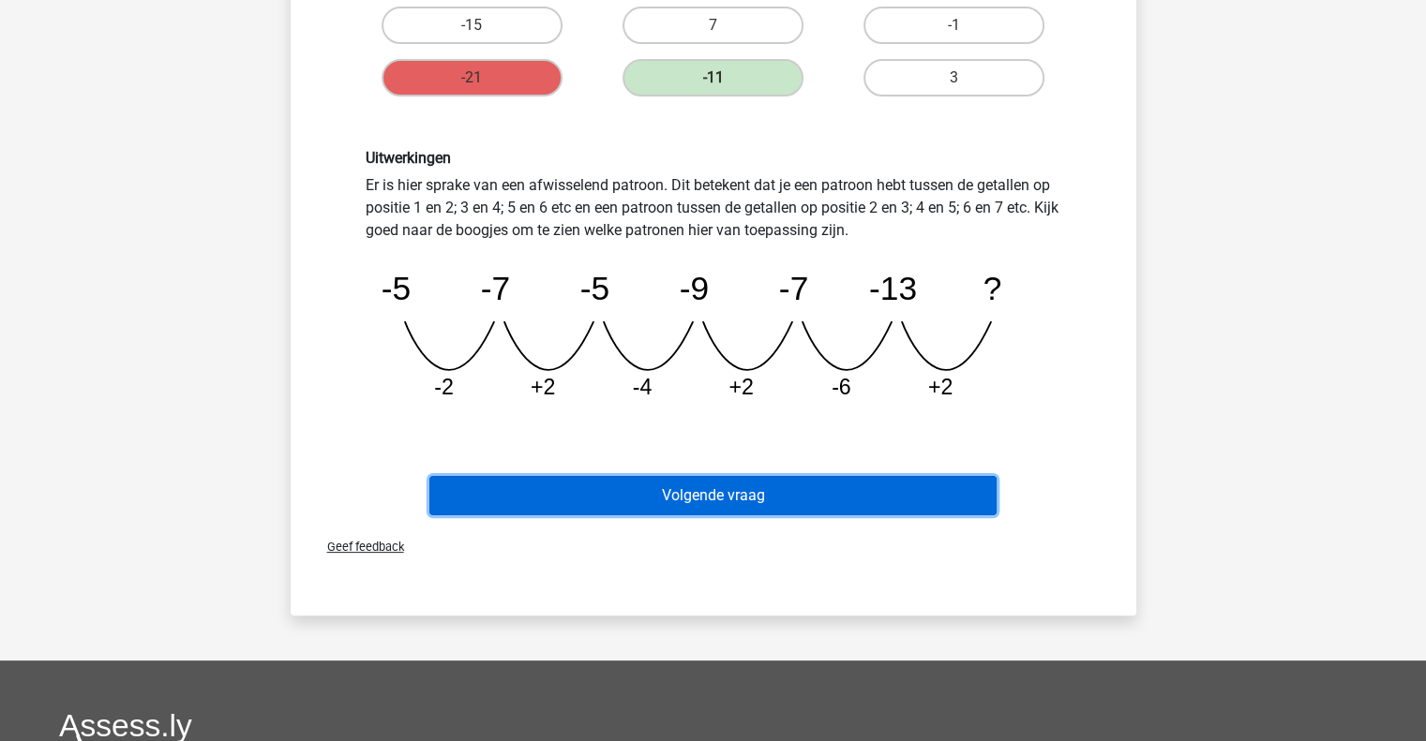
click at [702, 491] on button "Volgende vraag" at bounding box center [712, 495] width 567 height 39
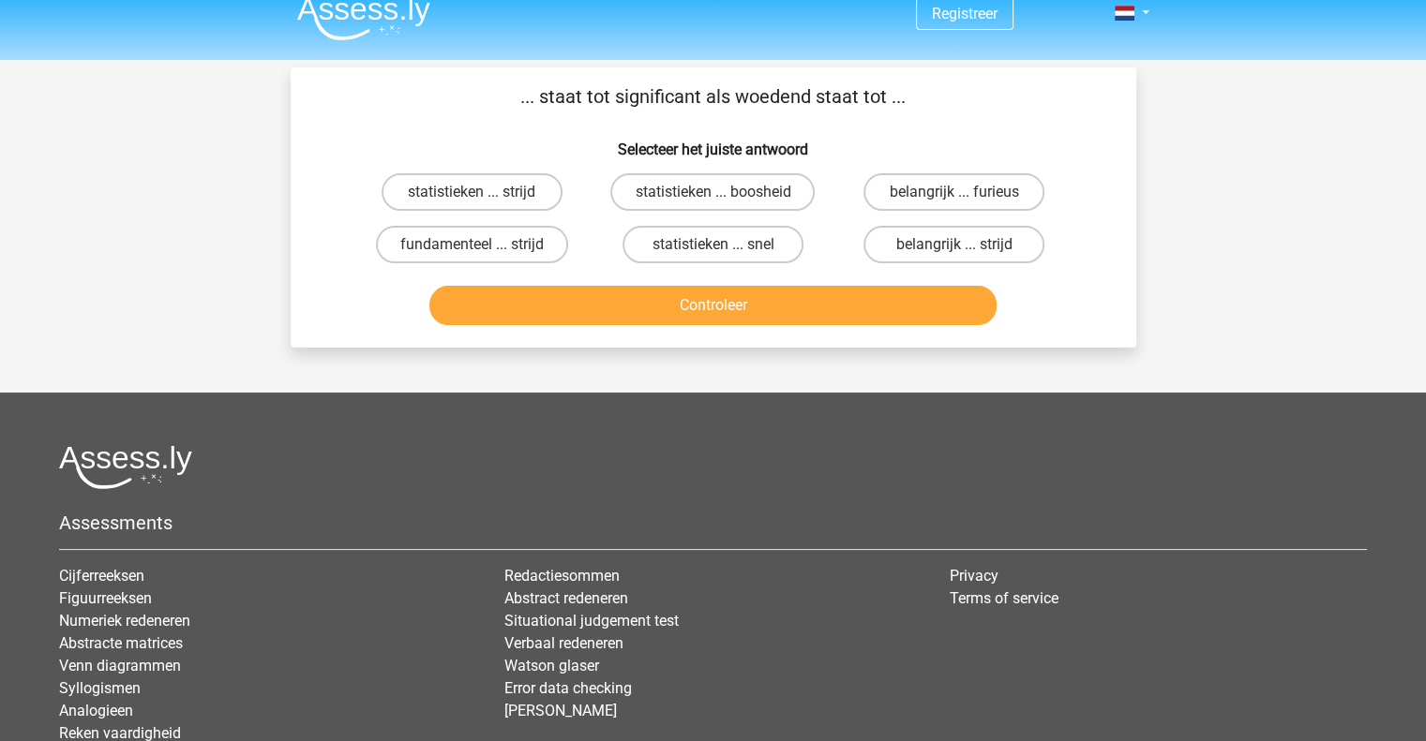
scroll to position [0, 0]
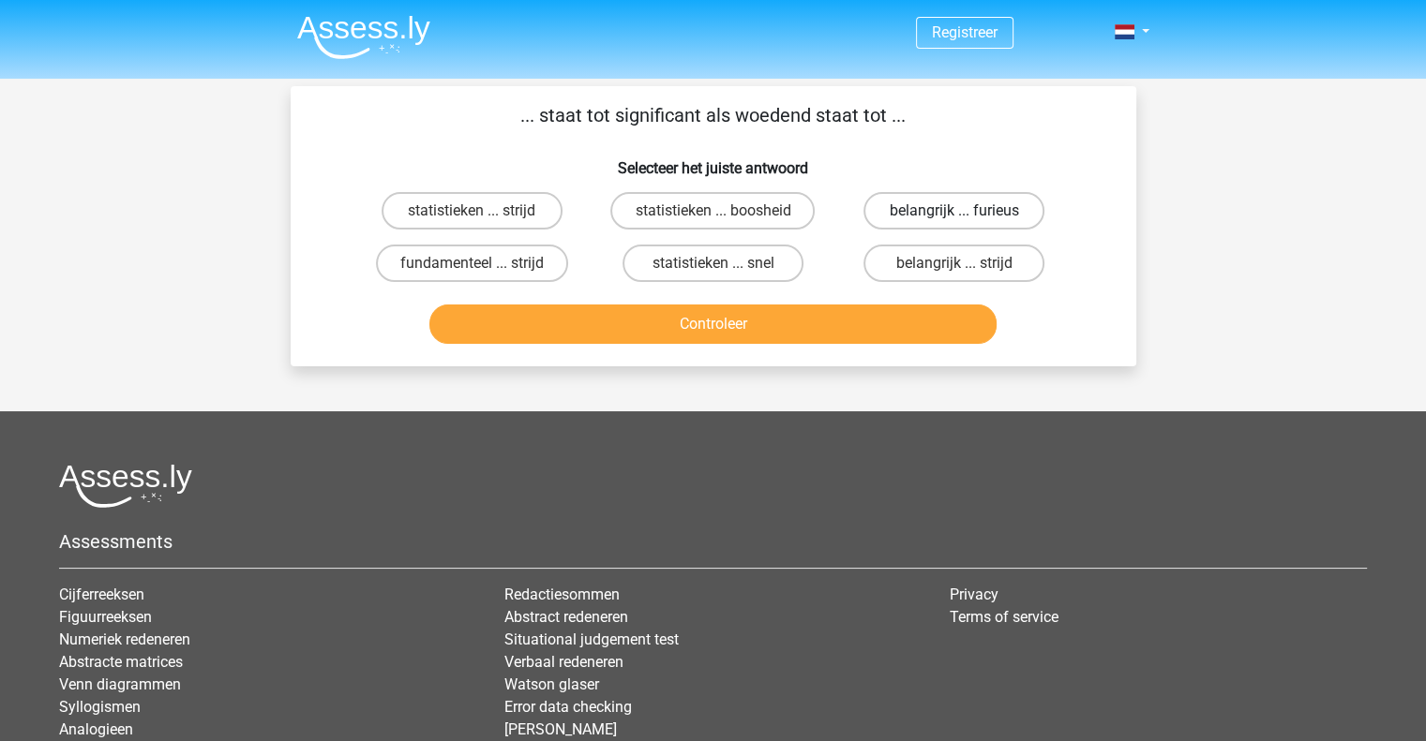
click at [929, 202] on label "belangrijk ... furieus" at bounding box center [953, 210] width 181 height 37
click at [954, 211] on input "belangrijk ... furieus" at bounding box center [960, 217] width 12 height 12
radio input "true"
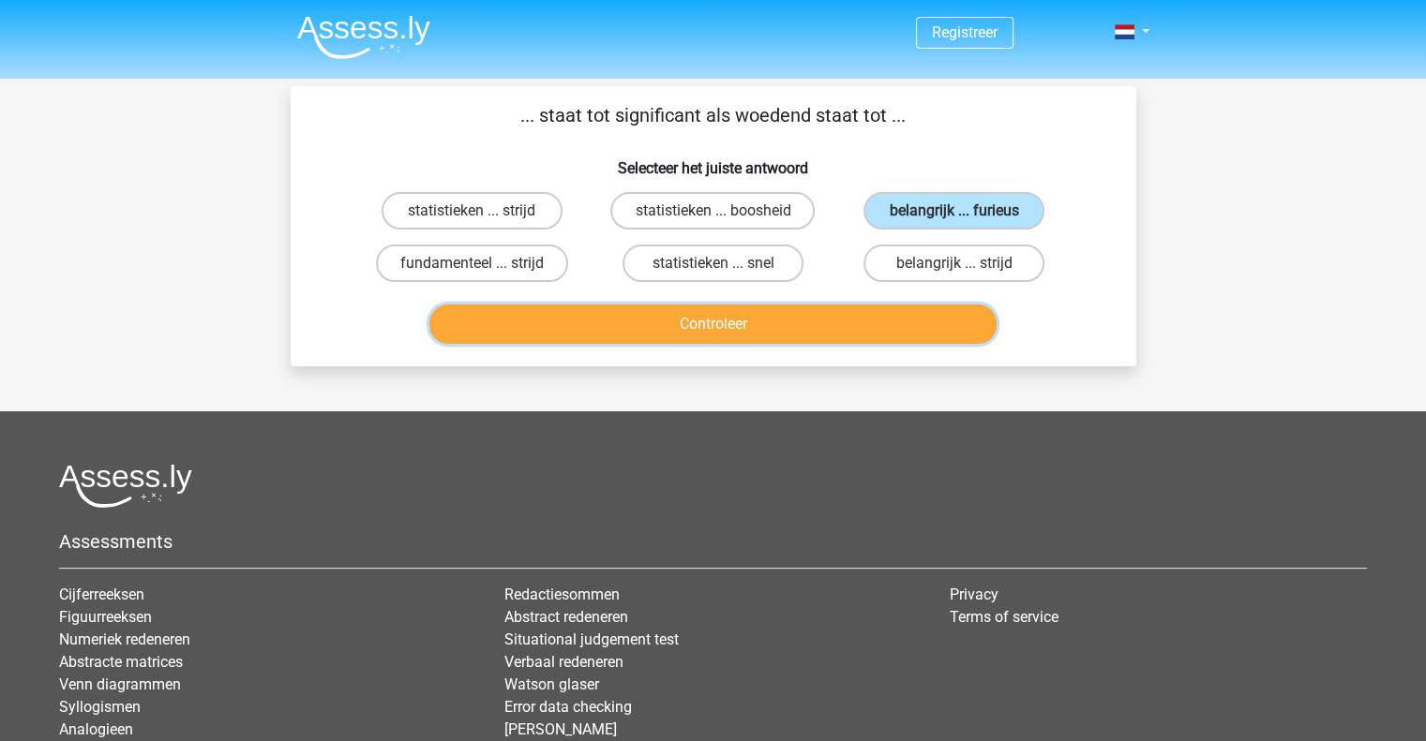
click at [787, 336] on button "Controleer" at bounding box center [712, 324] width 567 height 39
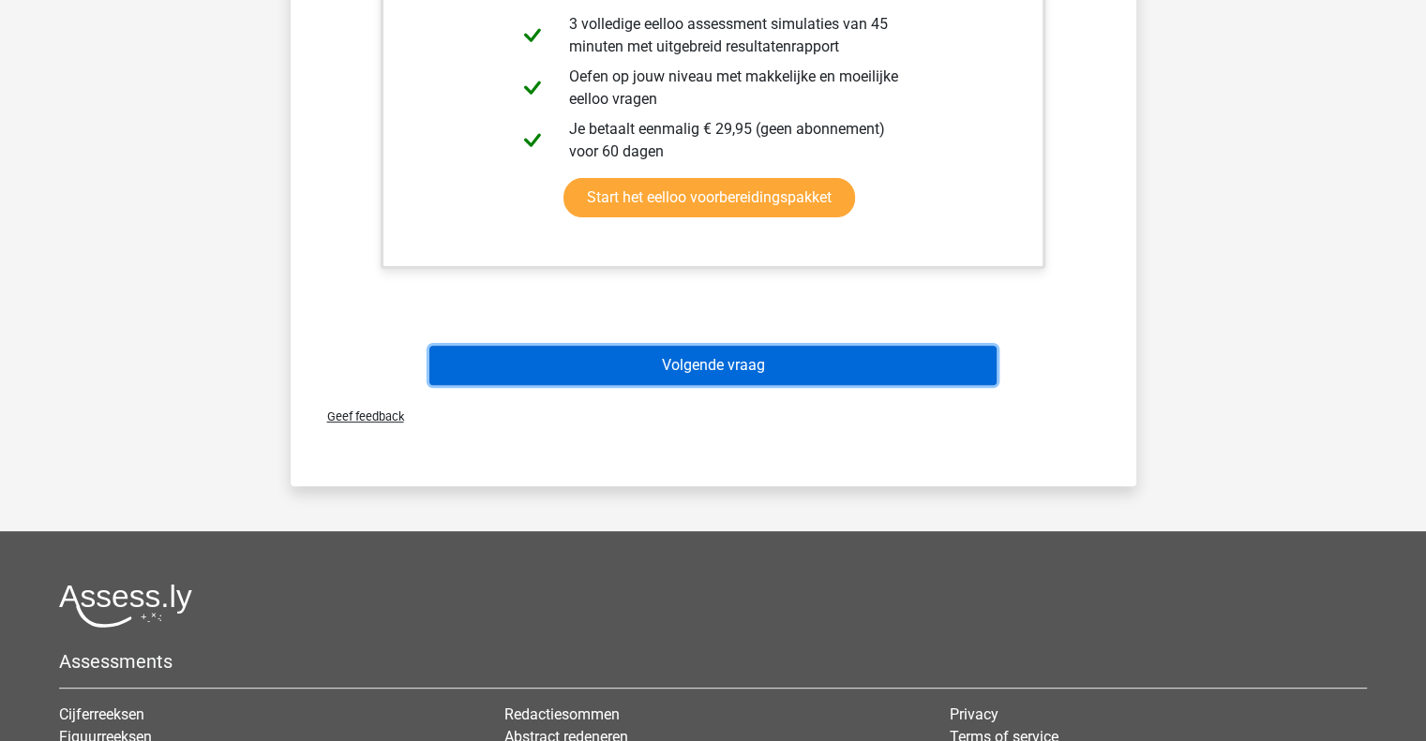
click at [739, 364] on button "Volgende vraag" at bounding box center [712, 365] width 567 height 39
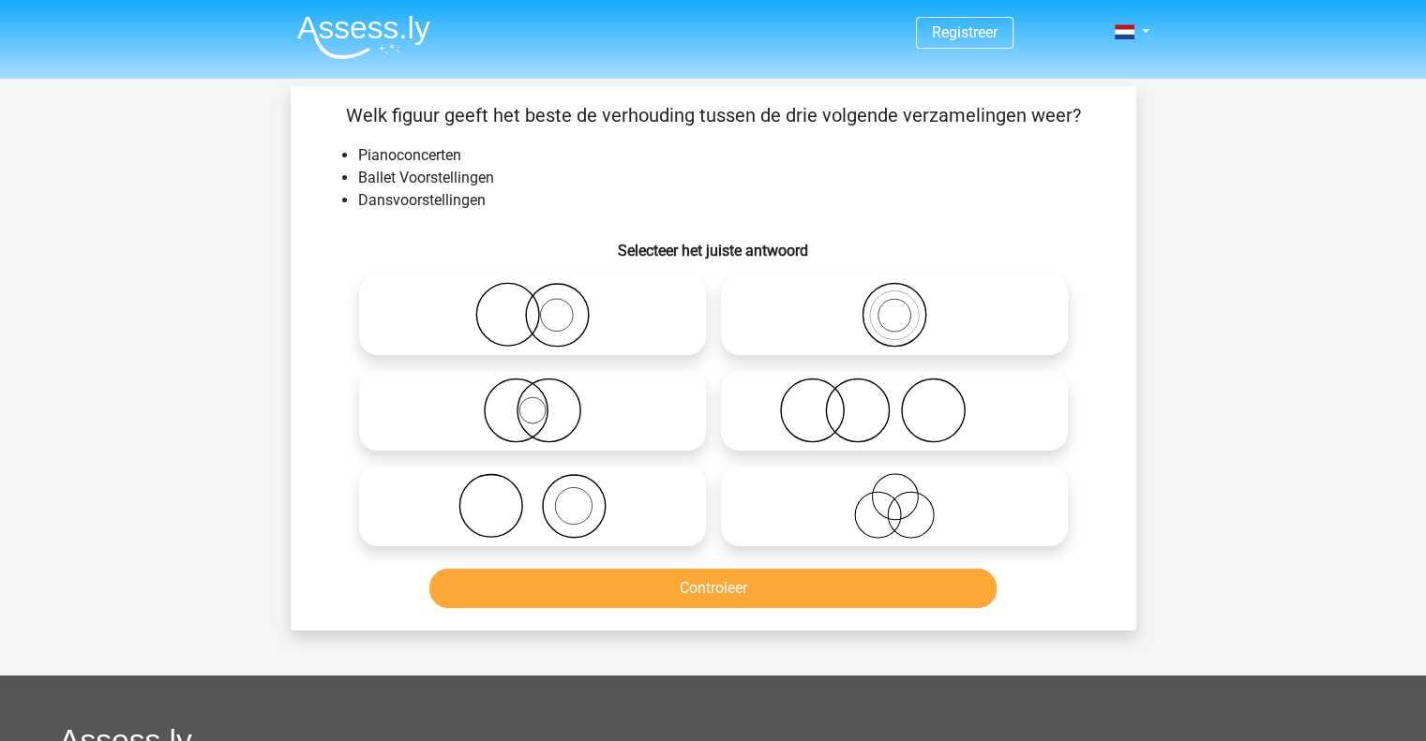
click at [531, 413] on icon at bounding box center [533, 411] width 332 height 66
click at [532, 401] on input "radio" at bounding box center [538, 395] width 12 height 12
radio input "true"
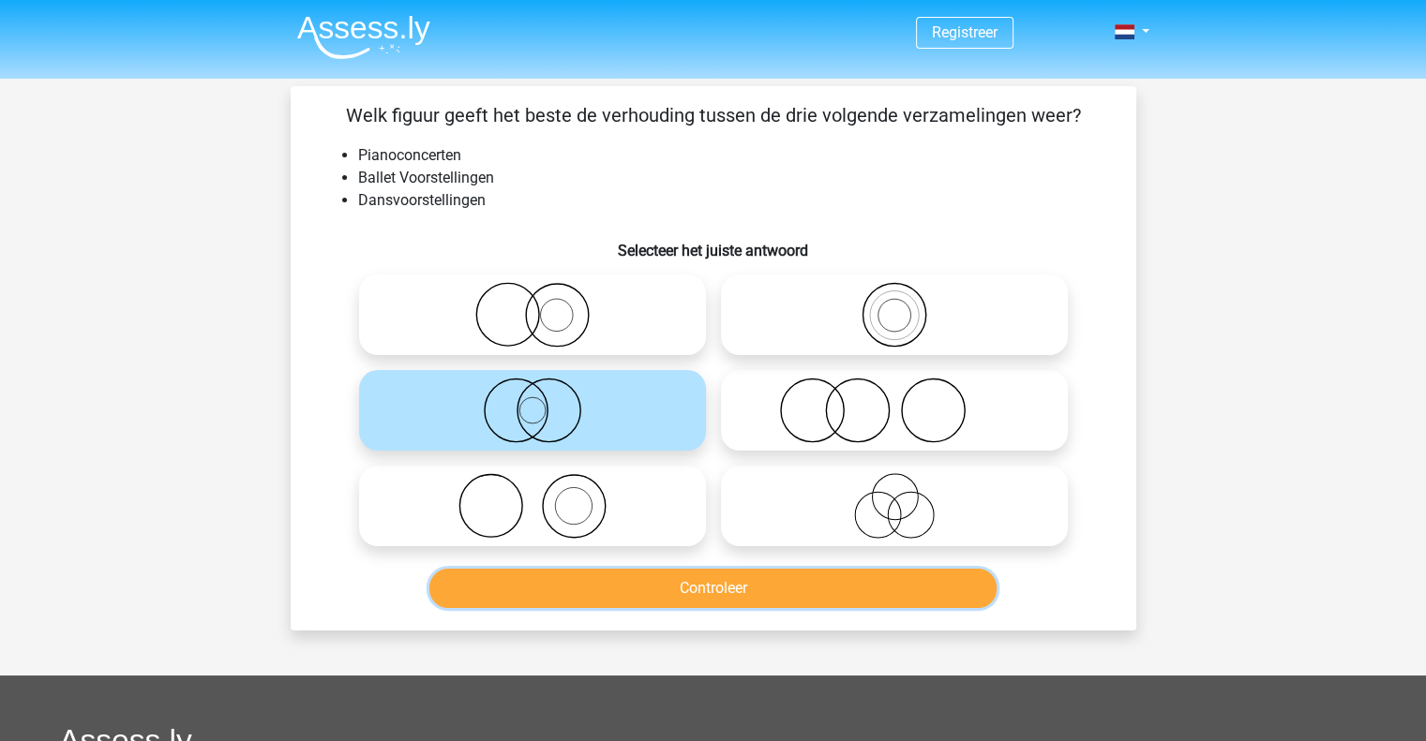
click at [716, 577] on button "Controleer" at bounding box center [712, 588] width 567 height 39
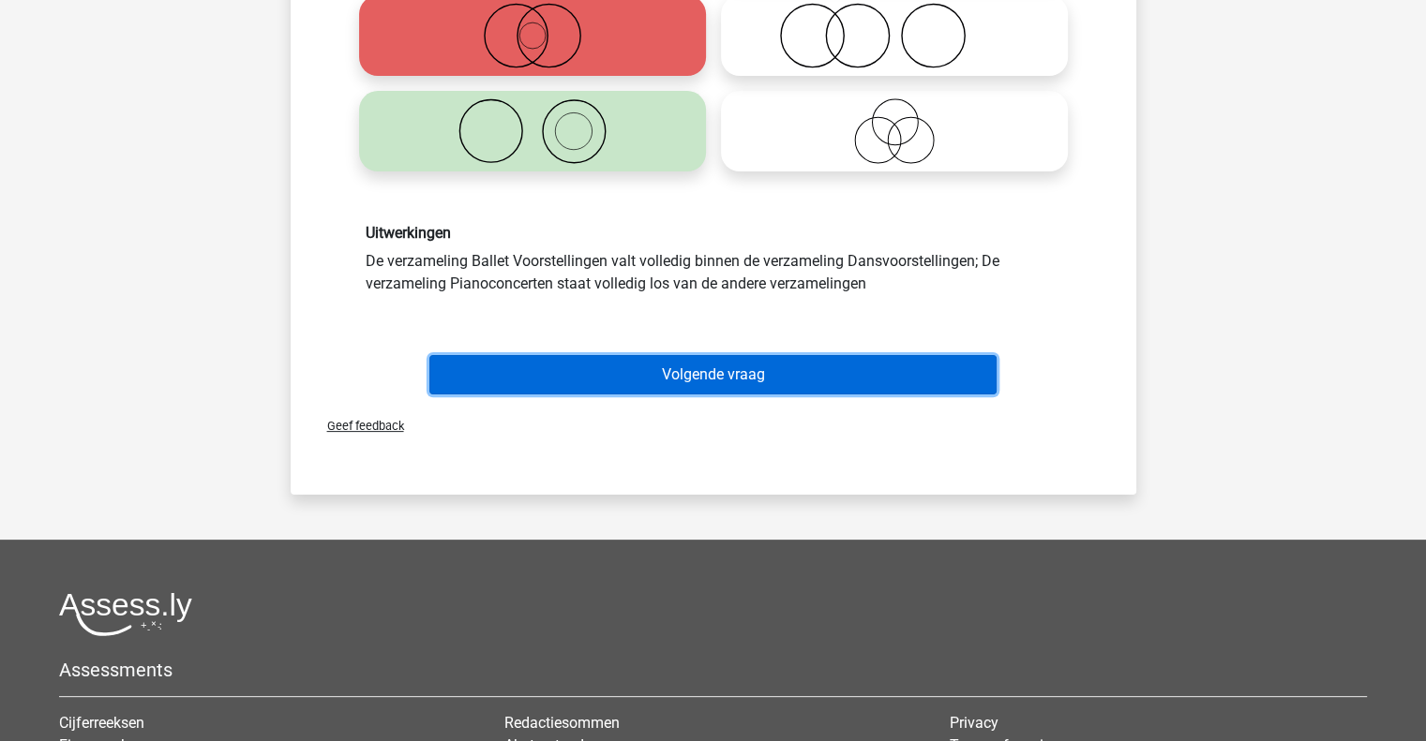
click at [674, 368] on button "Volgende vraag" at bounding box center [712, 374] width 567 height 39
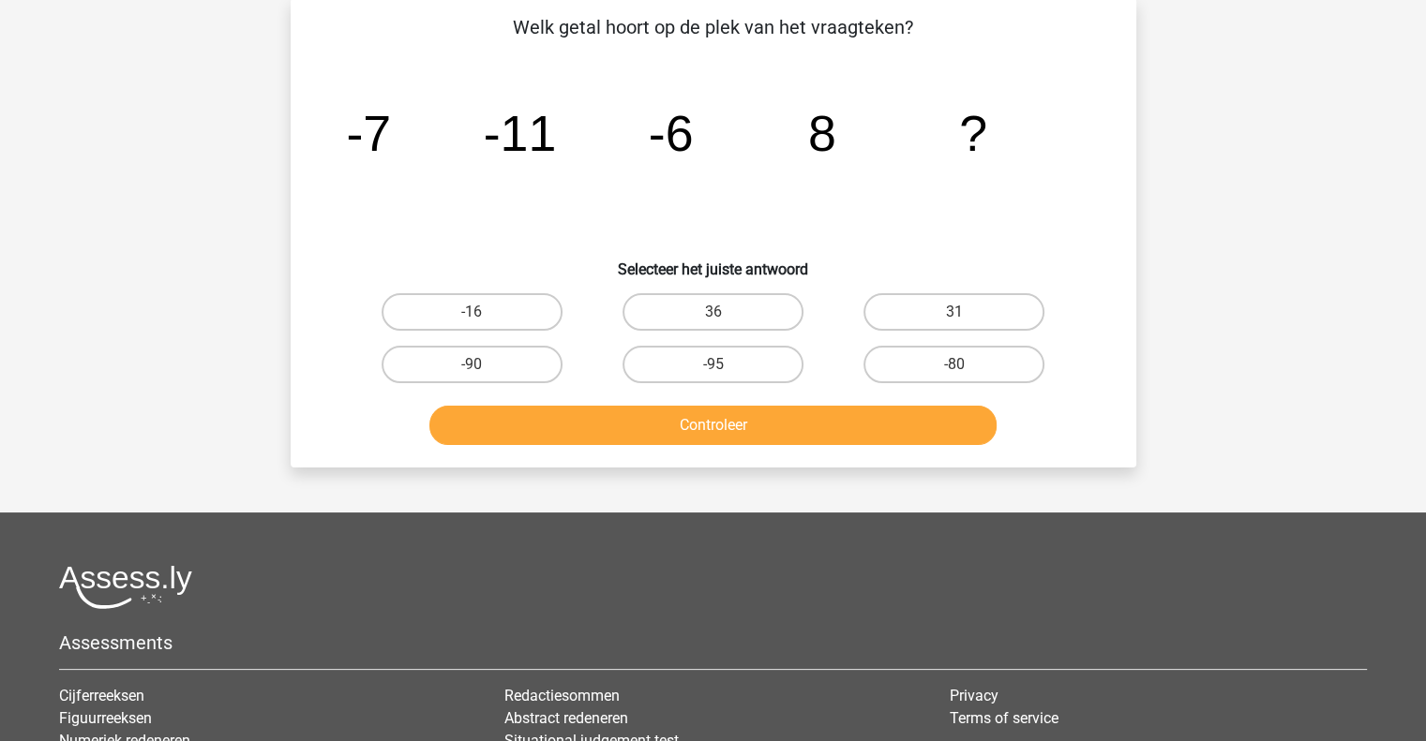
scroll to position [86, 0]
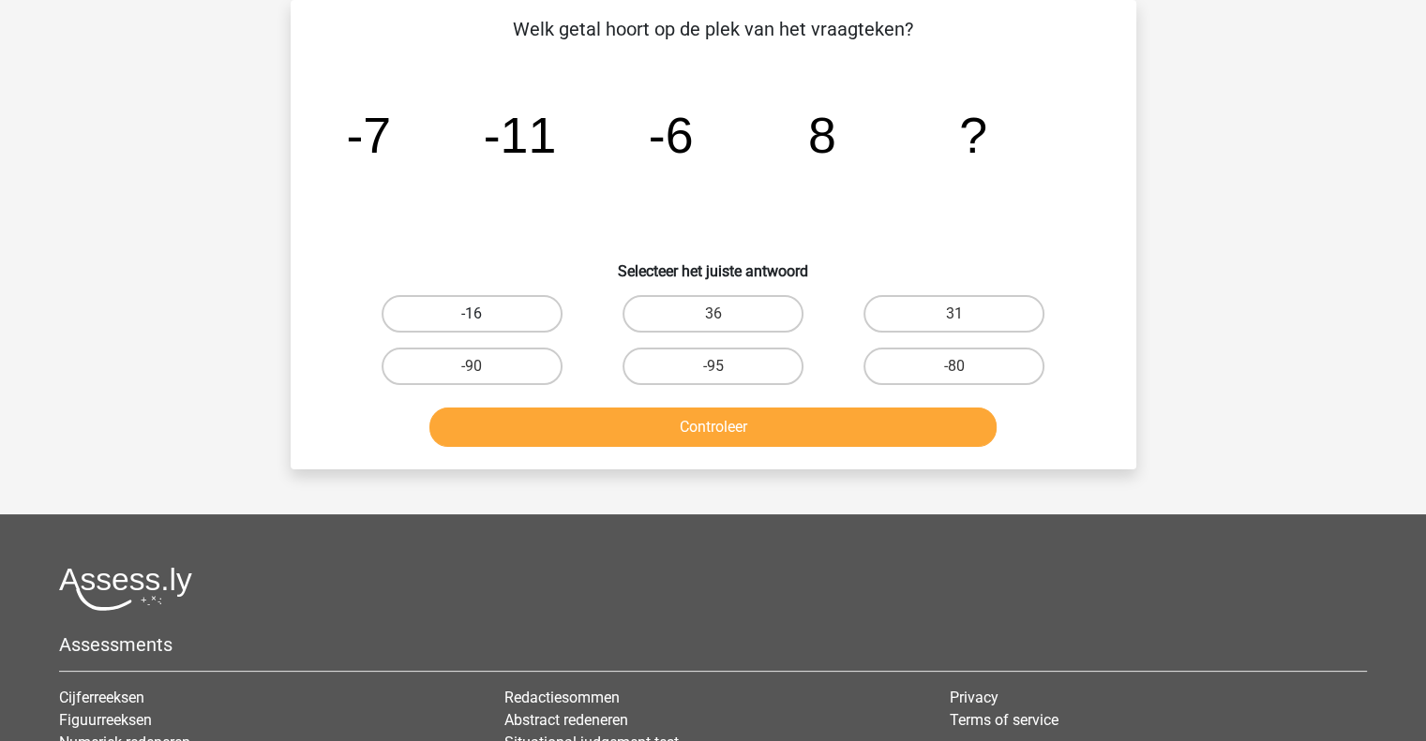
click at [506, 310] on label "-16" at bounding box center [471, 313] width 181 height 37
click at [484, 314] on input "-16" at bounding box center [477, 320] width 12 height 12
radio input "true"
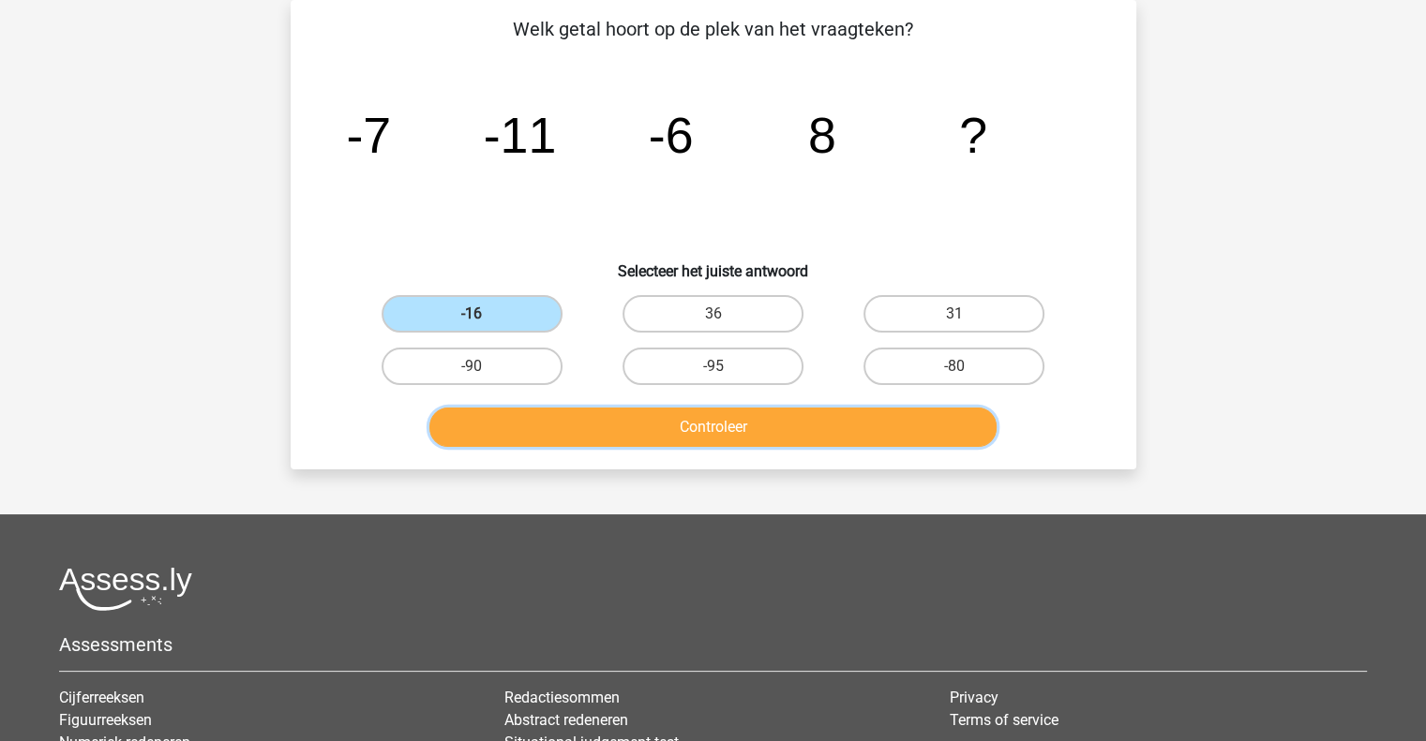
click at [647, 429] on button "Controleer" at bounding box center [712, 427] width 567 height 39
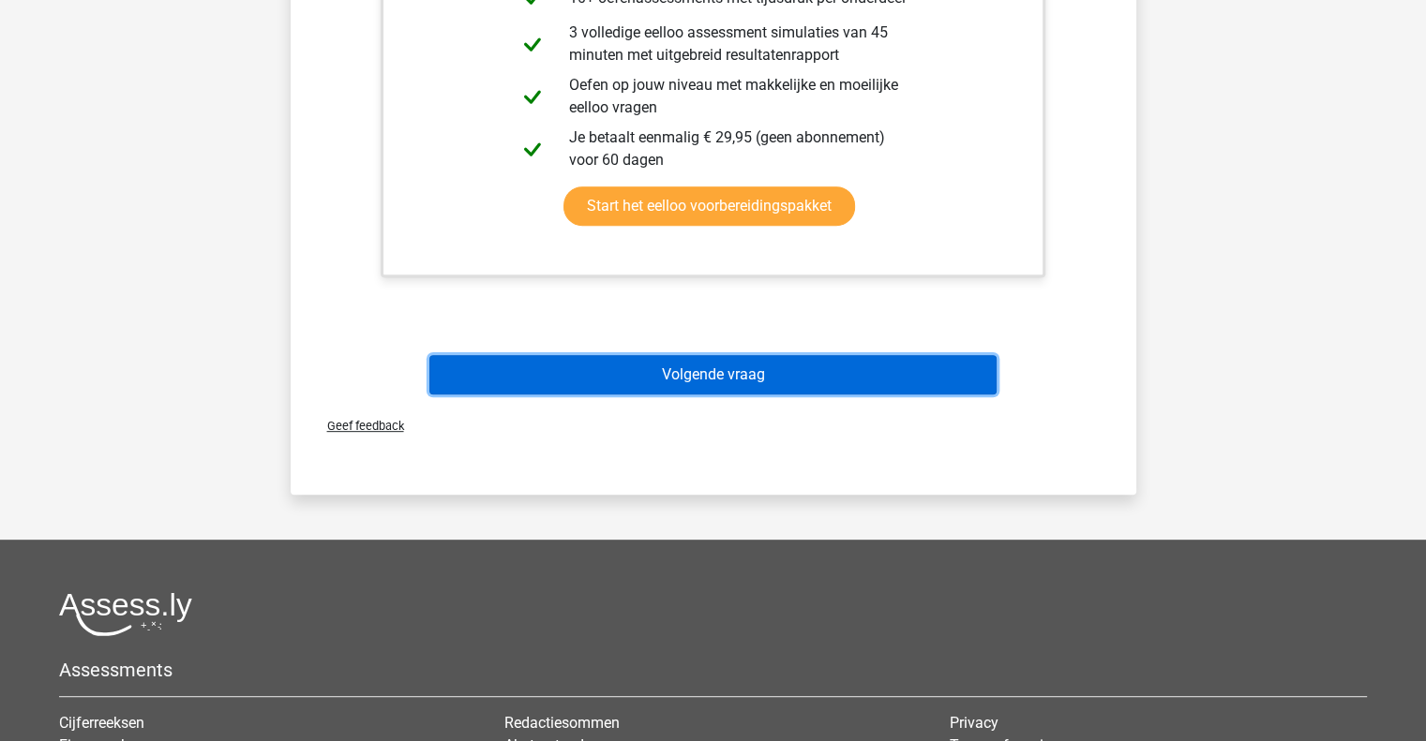
click at [727, 379] on button "Volgende vraag" at bounding box center [712, 374] width 567 height 39
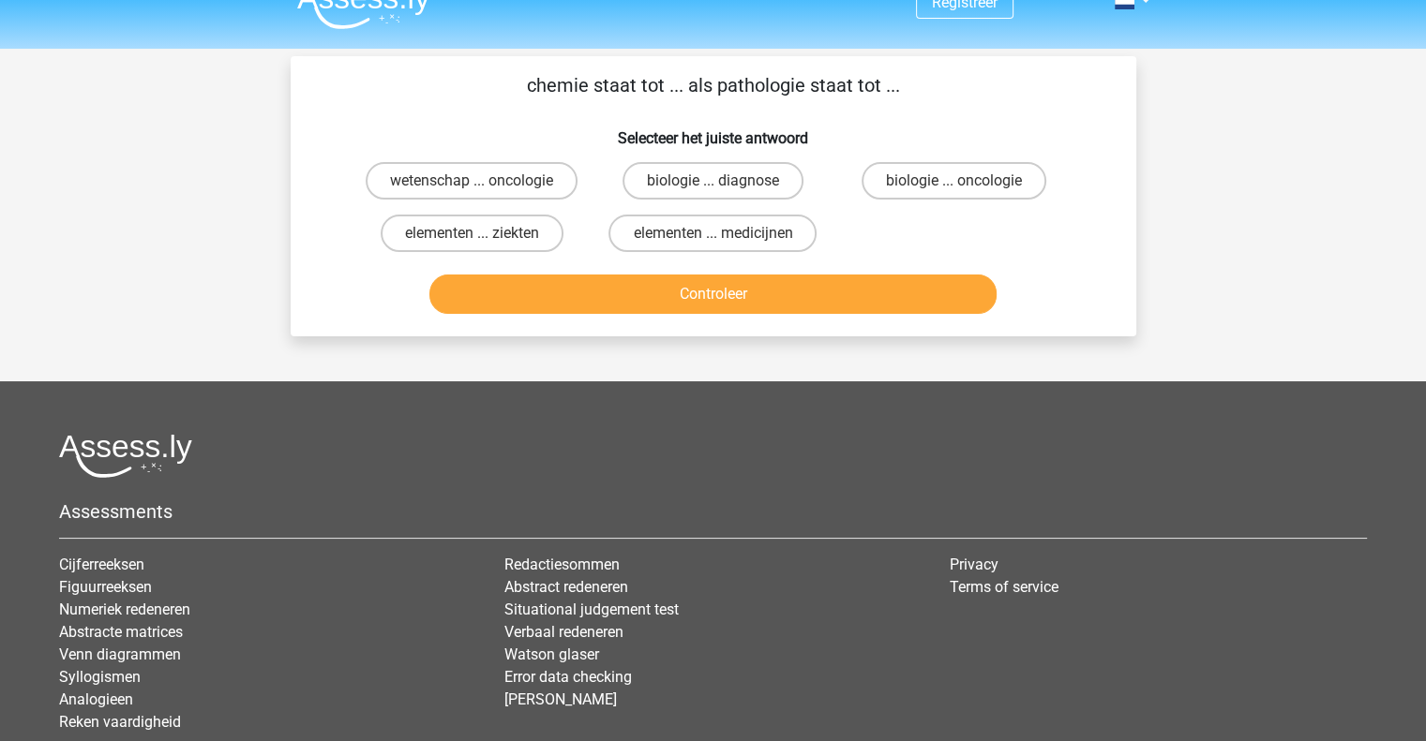
scroll to position [0, 0]
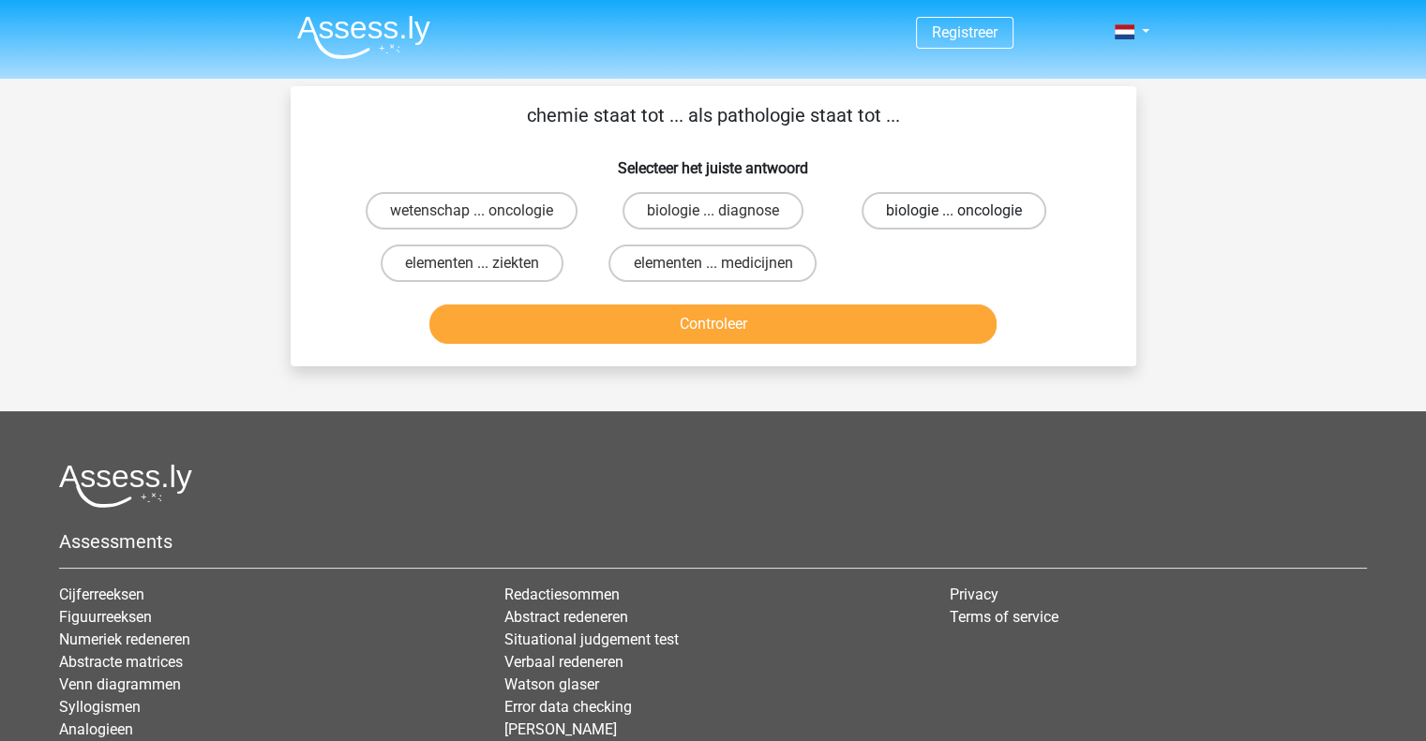
click at [924, 219] on label "biologie ... oncologie" at bounding box center [953, 210] width 185 height 37
click at [954, 219] on input "biologie ... oncologie" at bounding box center [960, 217] width 12 height 12
radio input "true"
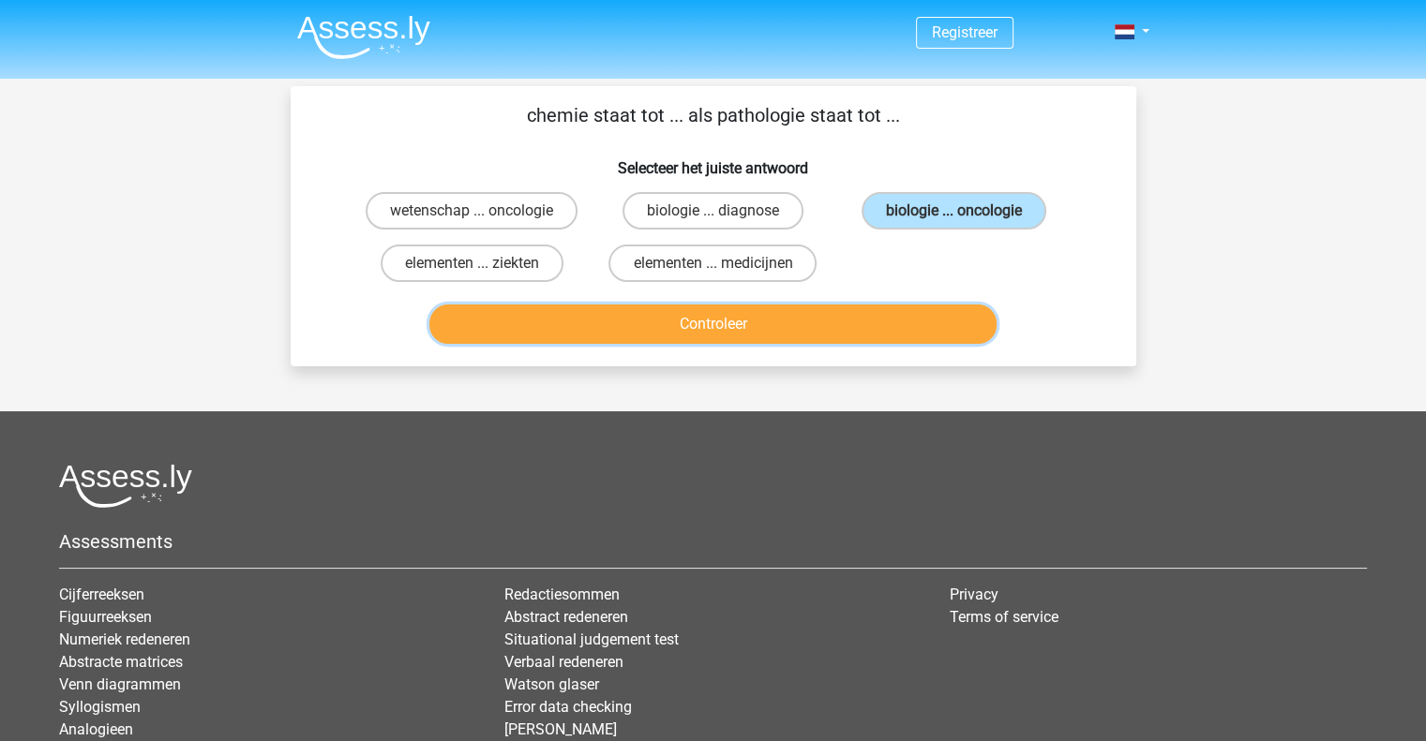
click at [855, 310] on button "Controleer" at bounding box center [712, 324] width 567 height 39
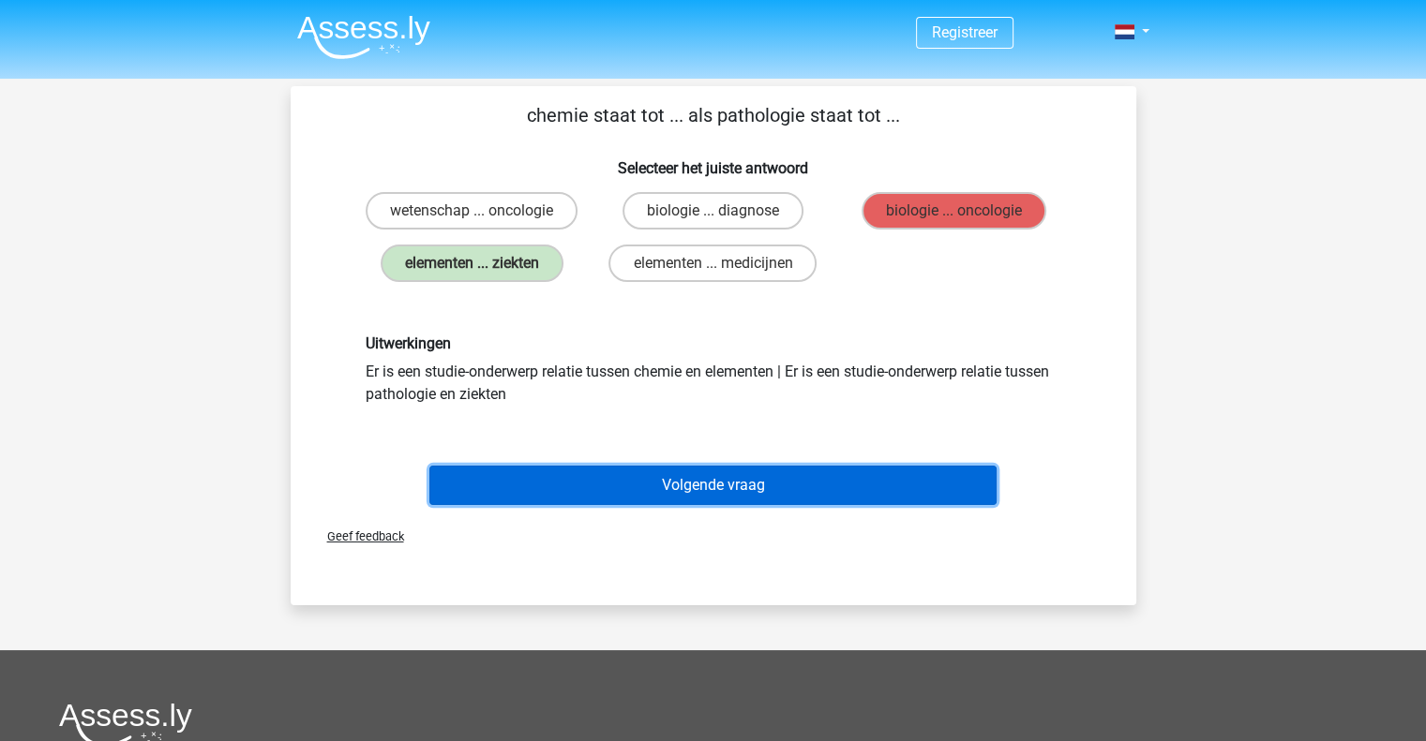
click at [773, 478] on button "Volgende vraag" at bounding box center [712, 485] width 567 height 39
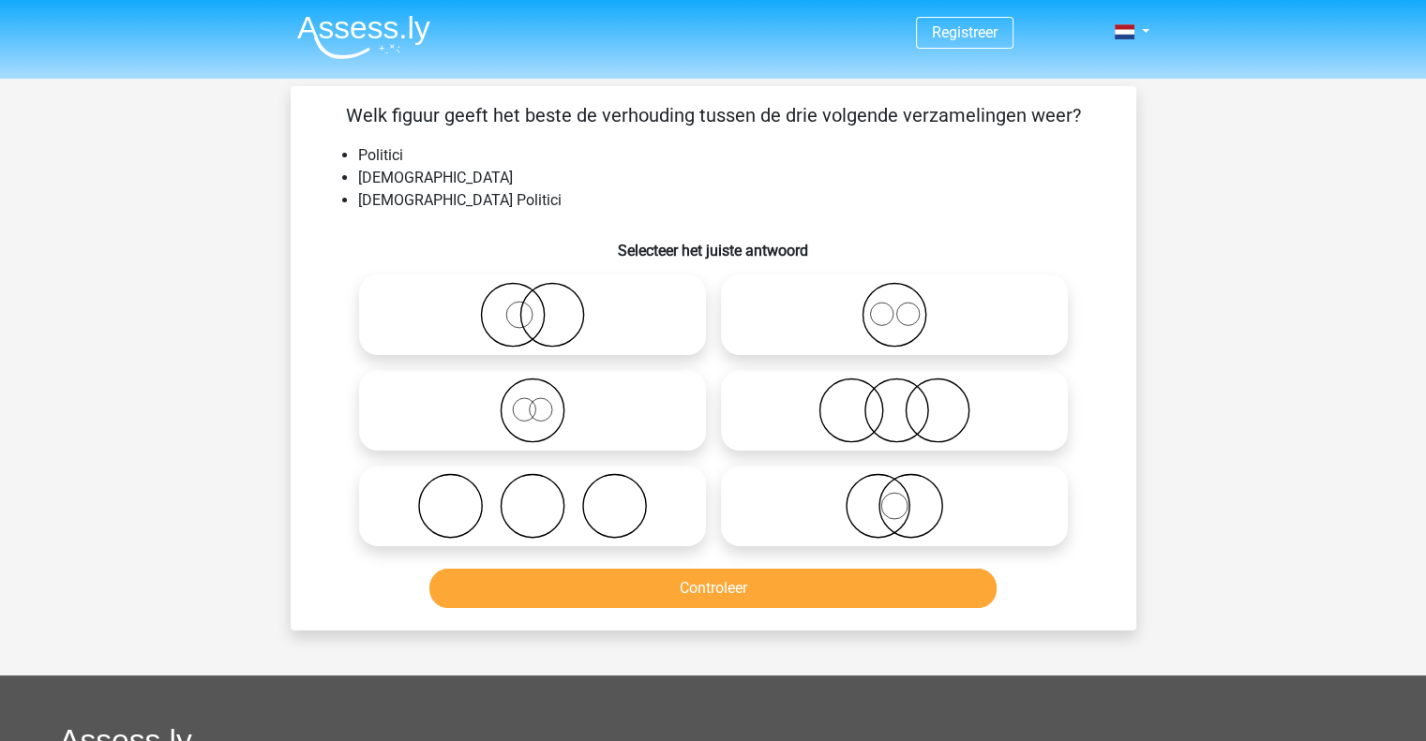
click at [867, 408] on icon at bounding box center [894, 411] width 332 height 66
click at [894, 401] on input "radio" at bounding box center [900, 395] width 12 height 12
radio input "true"
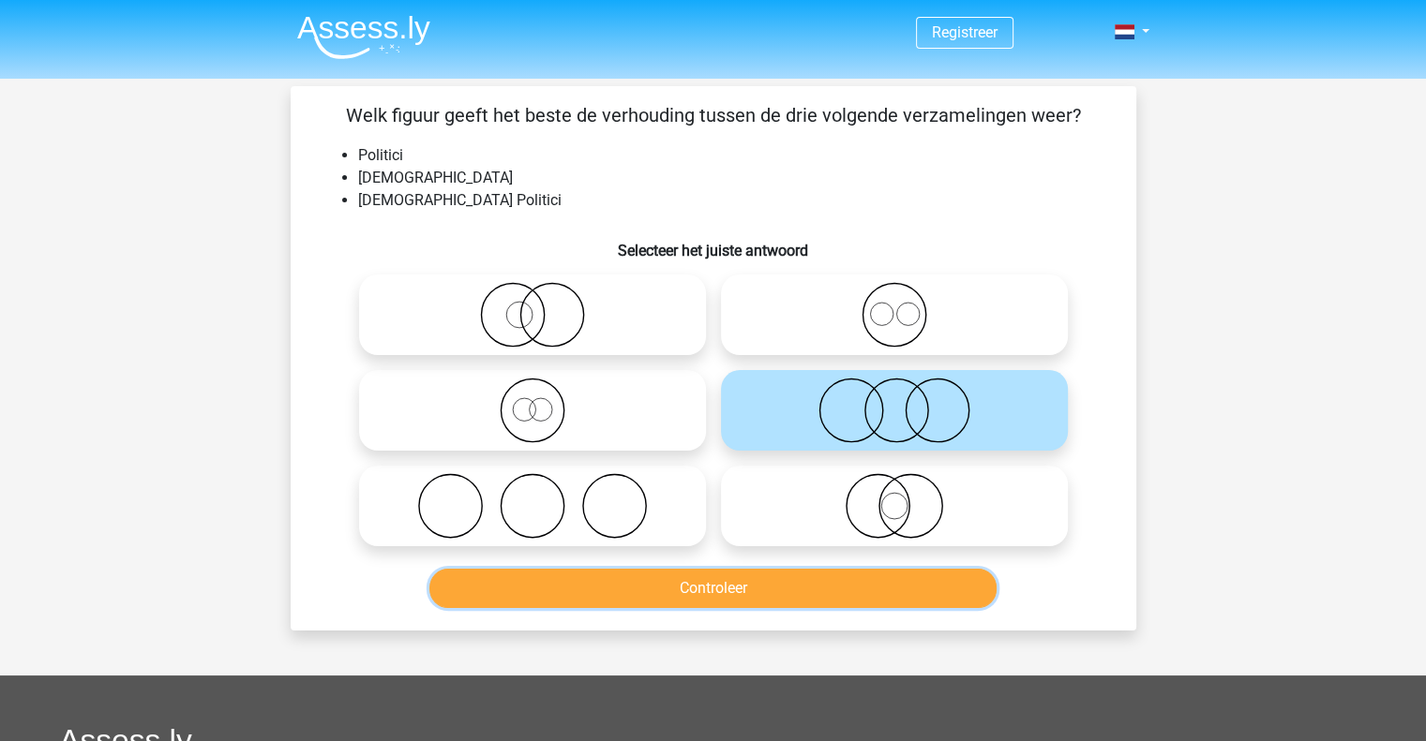
click at [895, 590] on button "Controleer" at bounding box center [712, 588] width 567 height 39
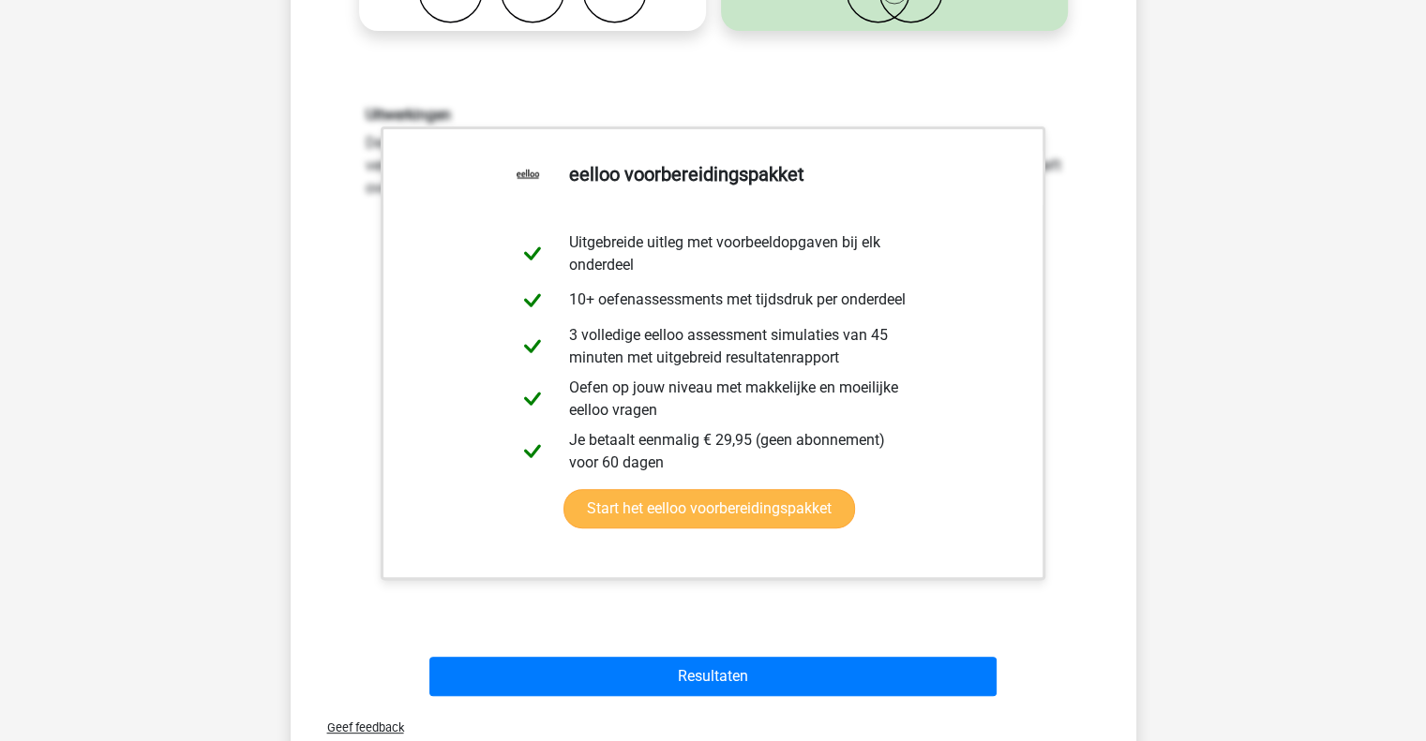
scroll to position [562, 0]
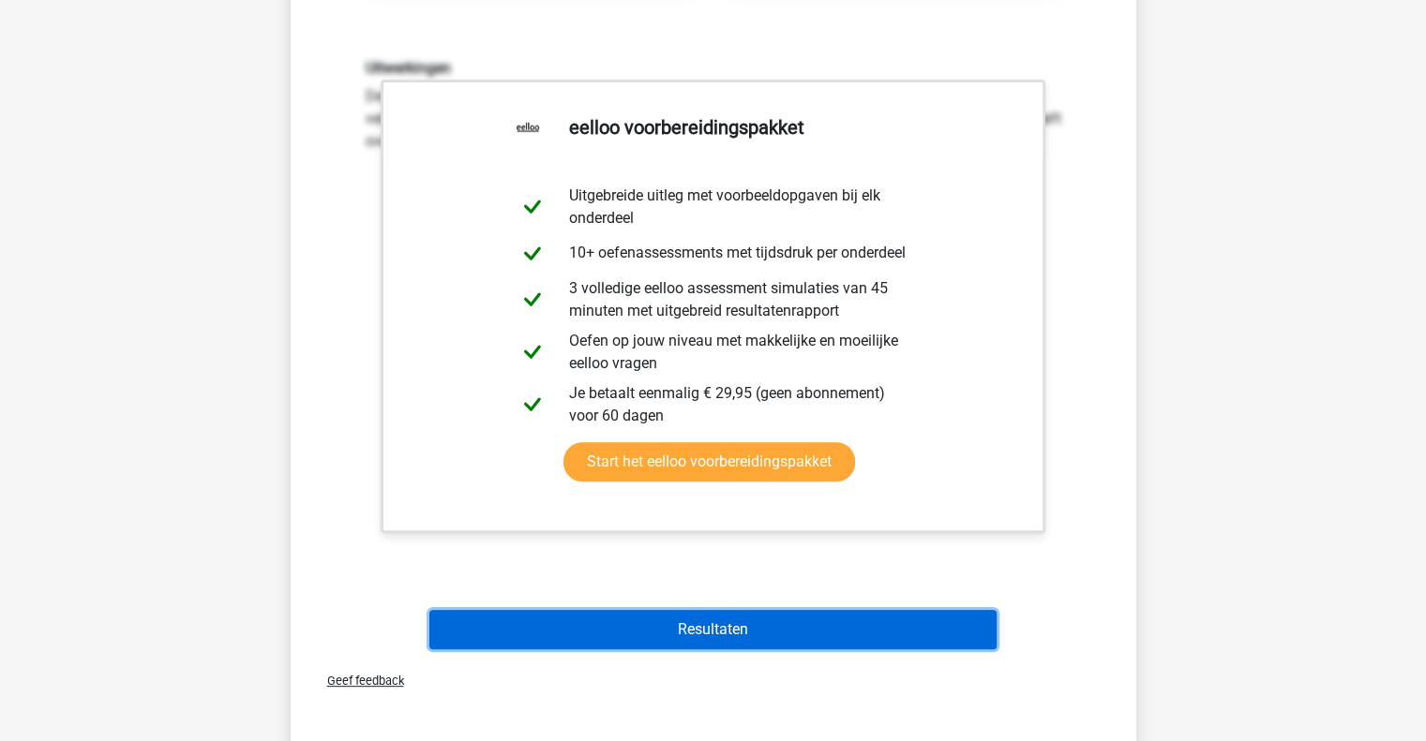
click at [849, 625] on button "Resultaten" at bounding box center [712, 629] width 567 height 39
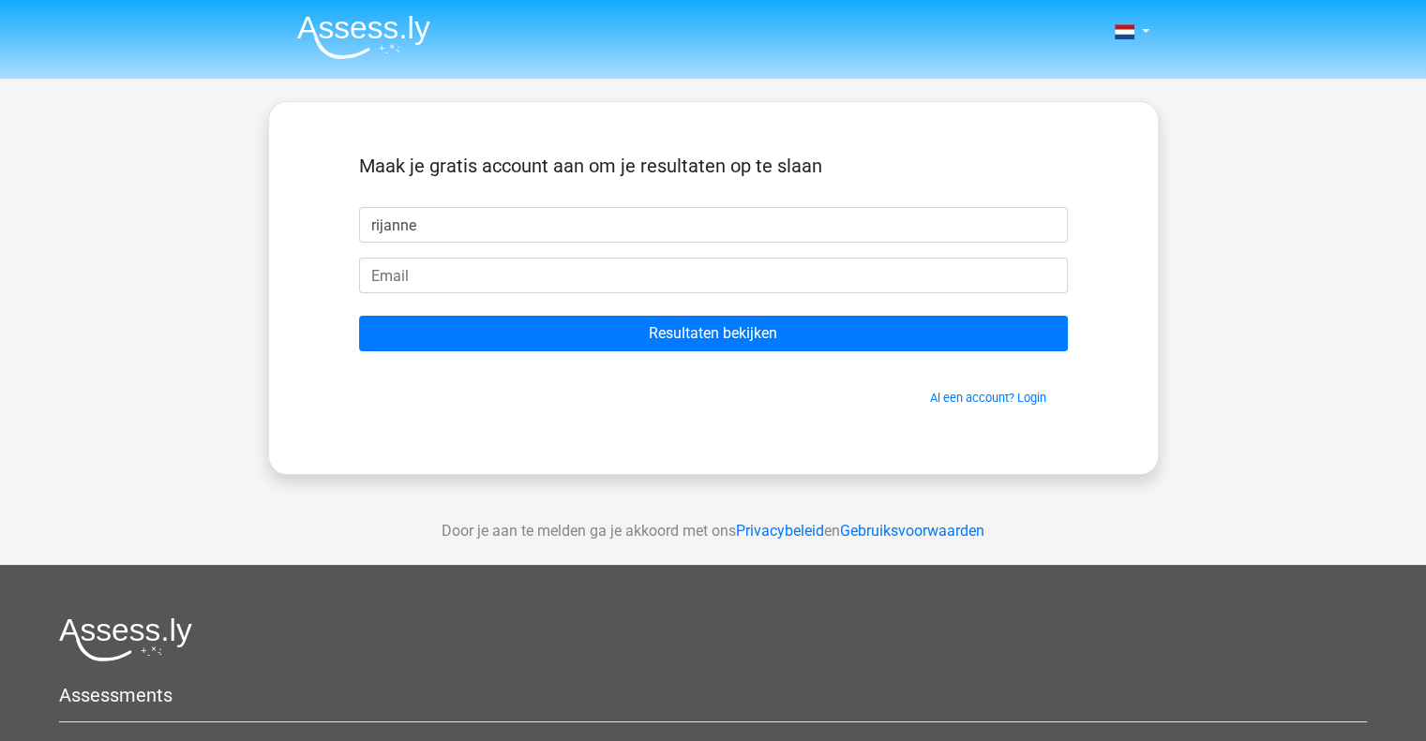
type input "rijanne"
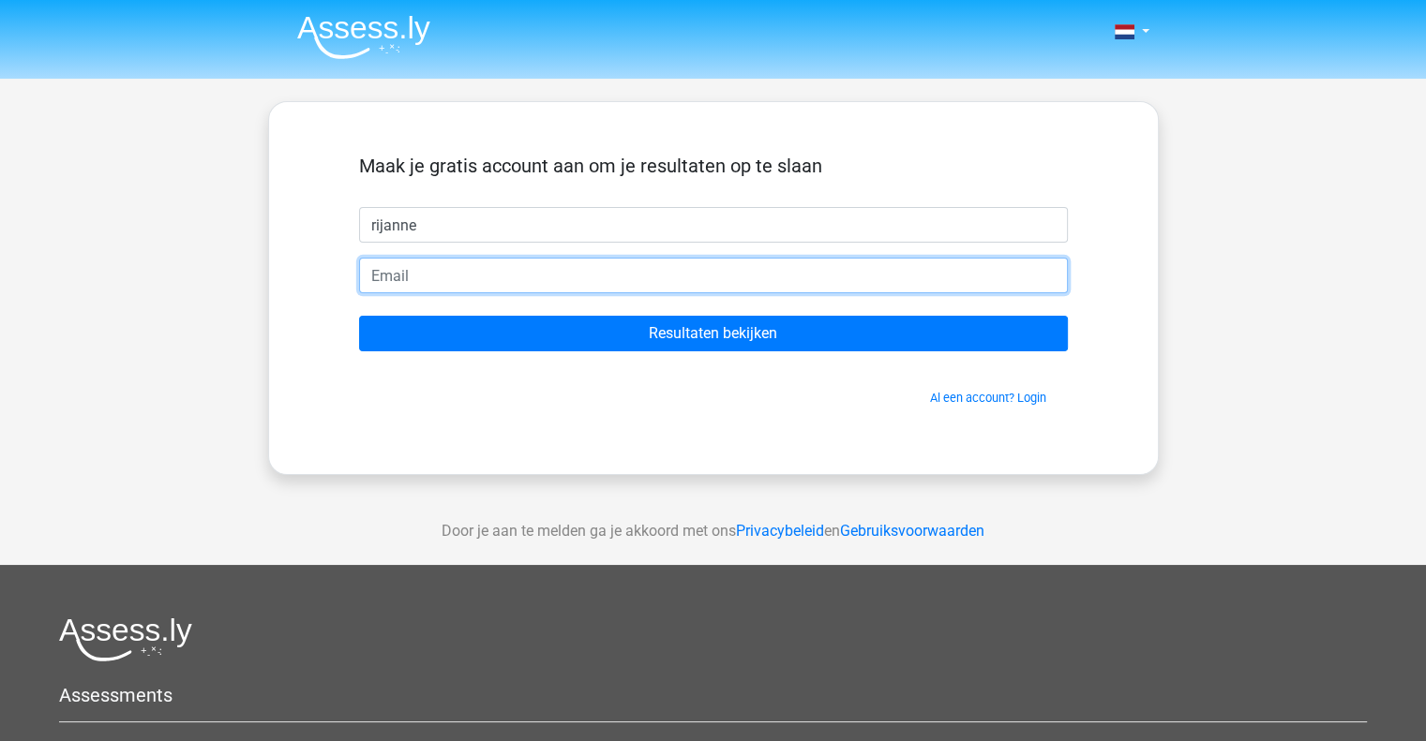
click at [535, 277] on input "email" at bounding box center [713, 276] width 709 height 36
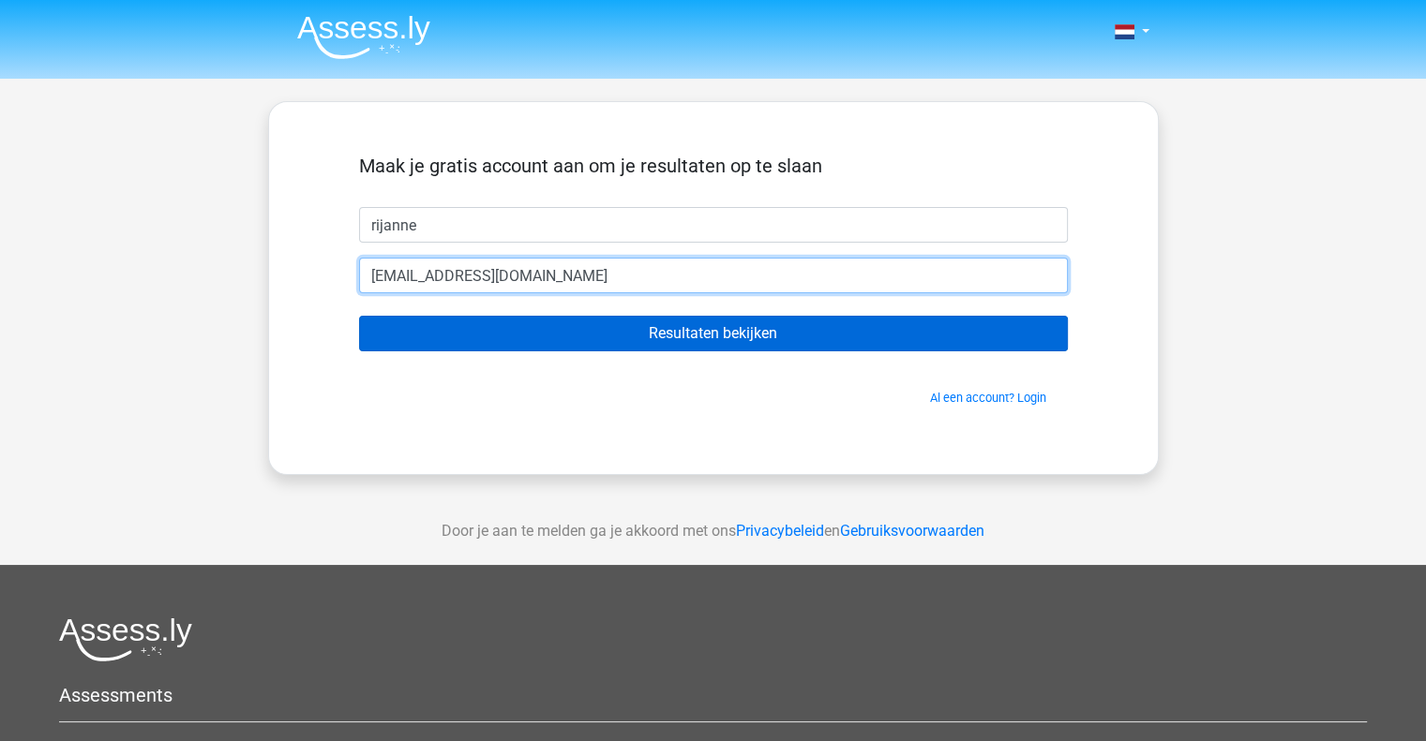
type input "rwverwoertjongepier@hotmail.com"
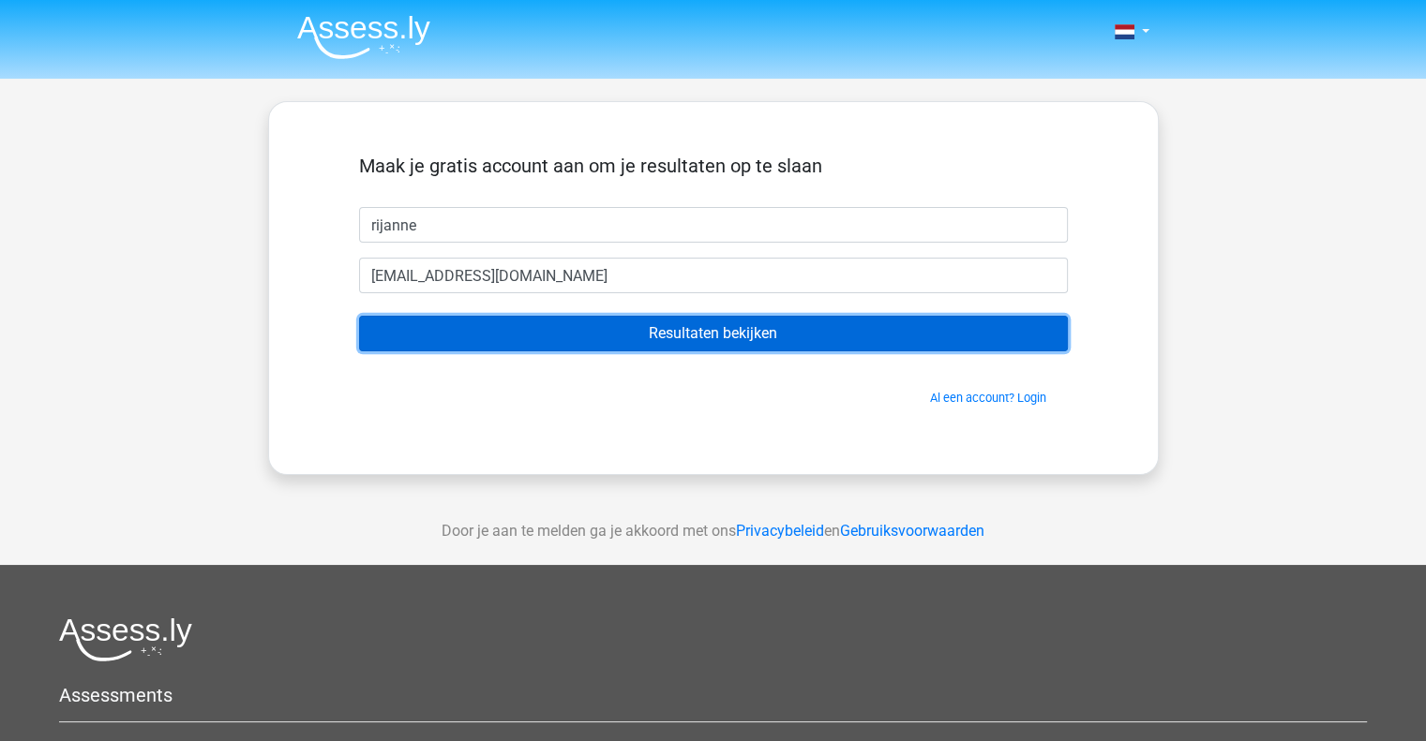
click at [709, 325] on input "Resultaten bekijken" at bounding box center [713, 334] width 709 height 36
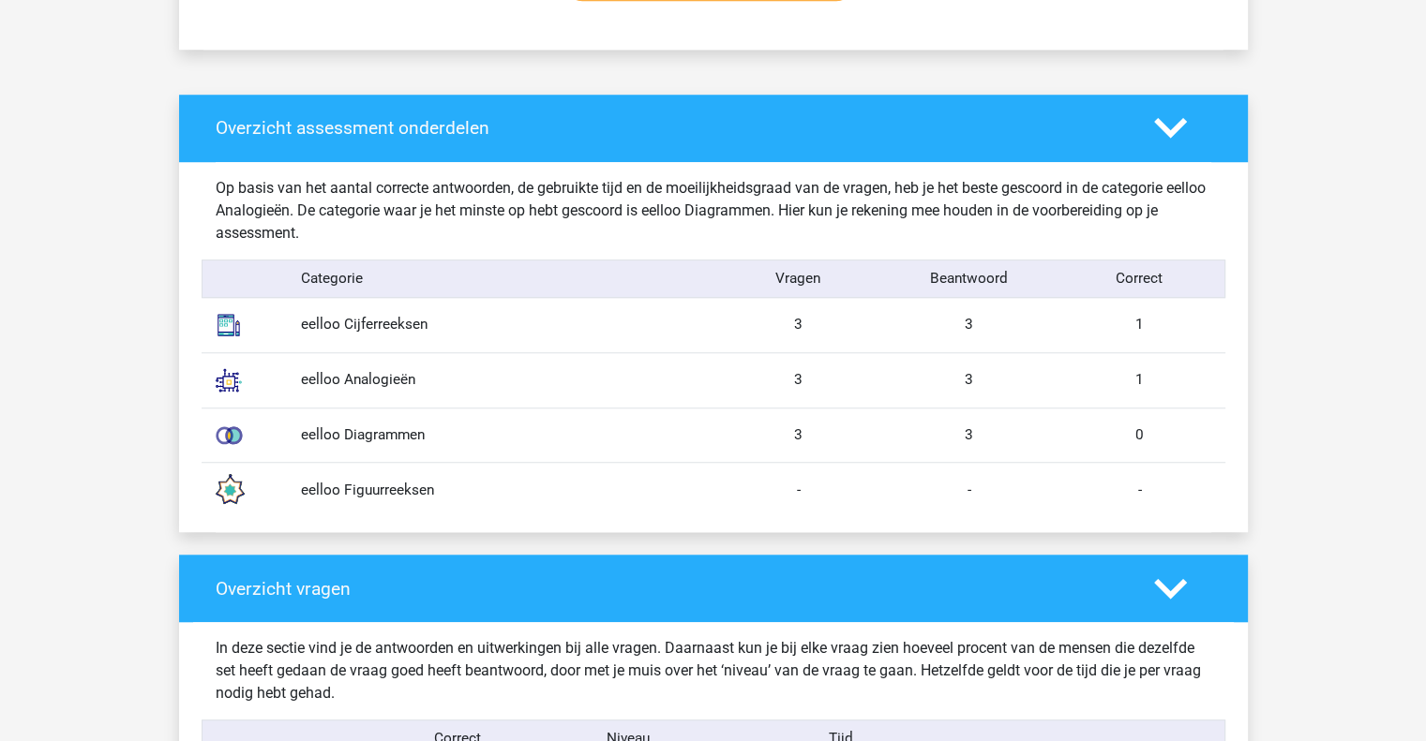
scroll to position [1406, 0]
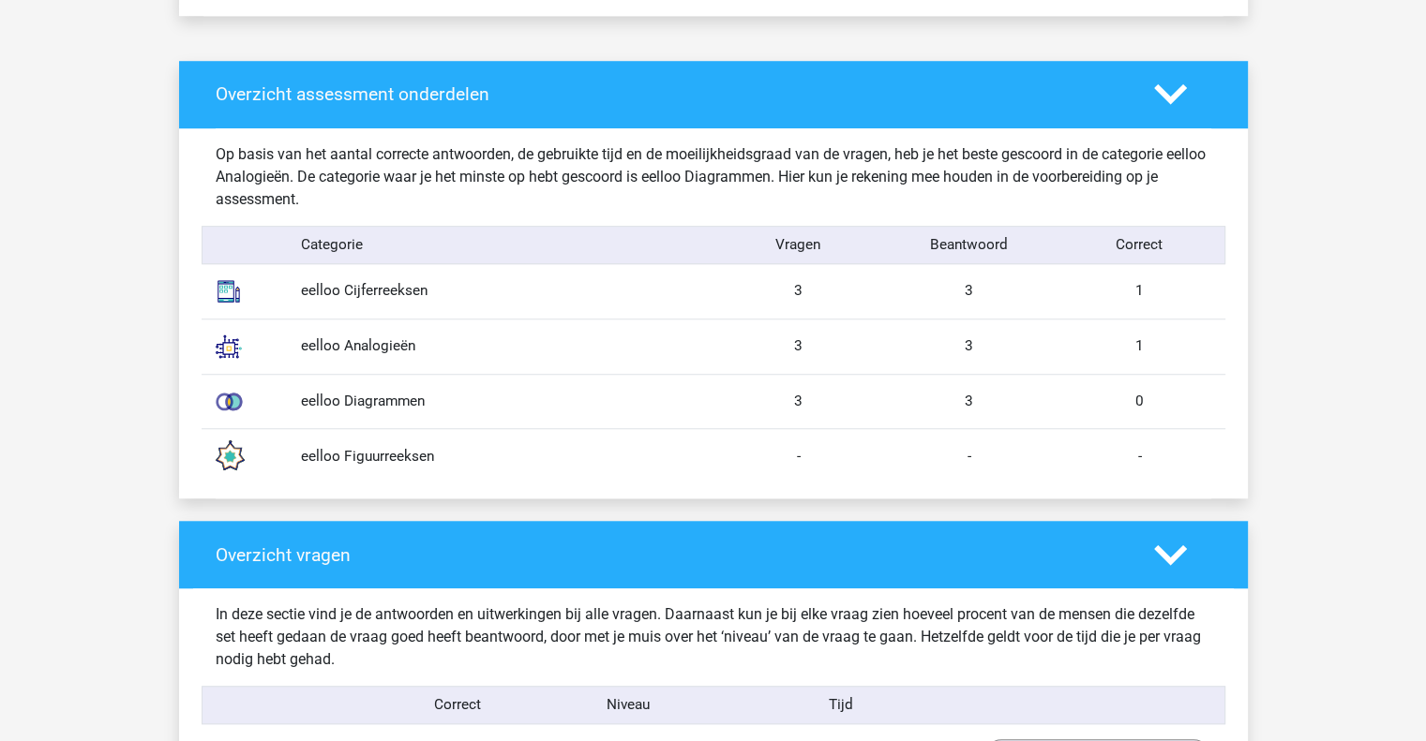
drag, startPoint x: 341, startPoint y: 396, endPoint x: 443, endPoint y: 393, distance: 102.2
click at [443, 393] on div "eelloo Diagrammen" at bounding box center [500, 402] width 426 height 22
copy div "Diagrammen"
